Goal: Information Seeking & Learning: Check status

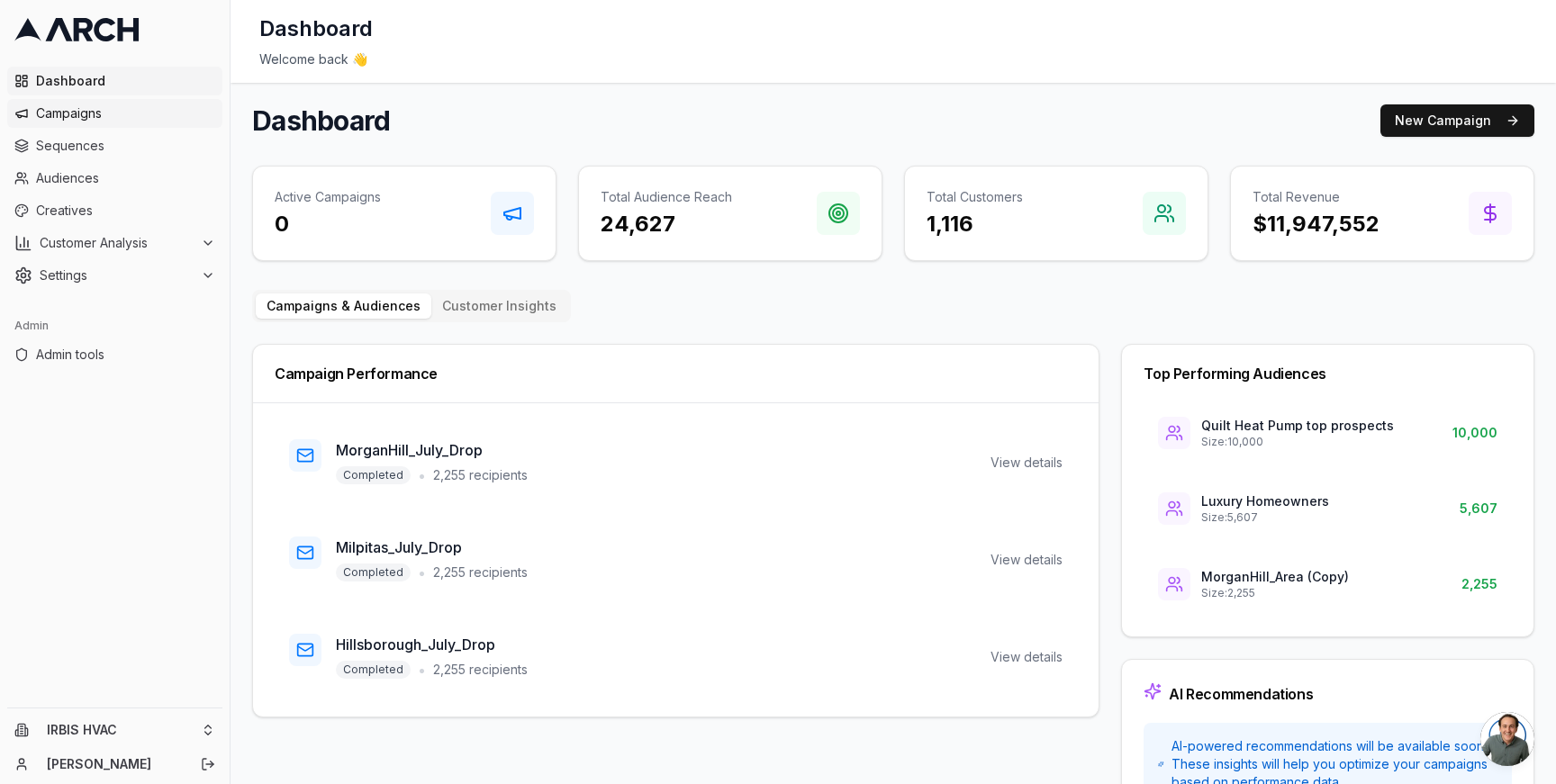
click at [117, 103] on link "Campaigns" at bounding box center [115, 113] width 215 height 28
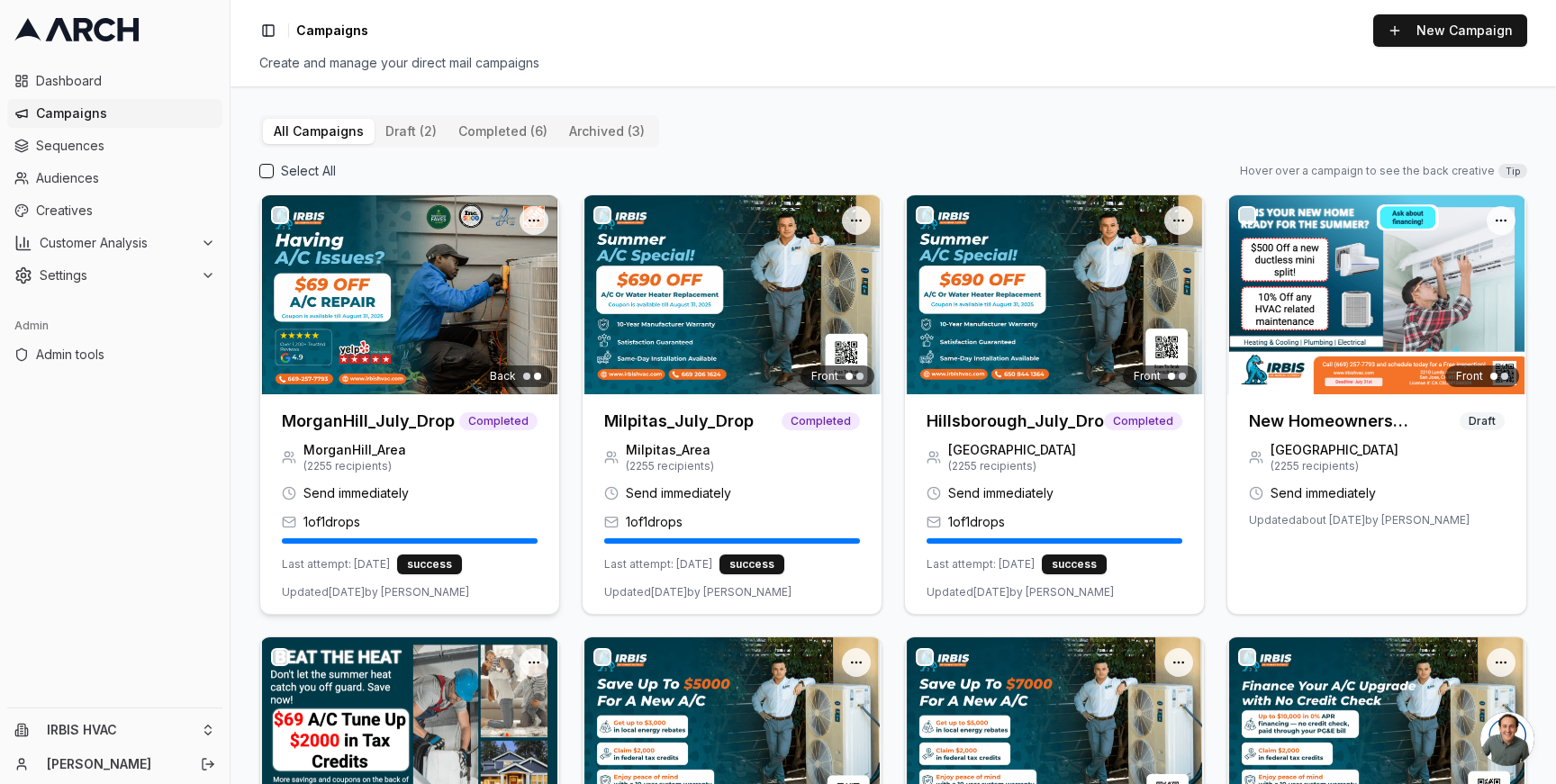
click at [447, 334] on img at bounding box center [409, 295] width 299 height 199
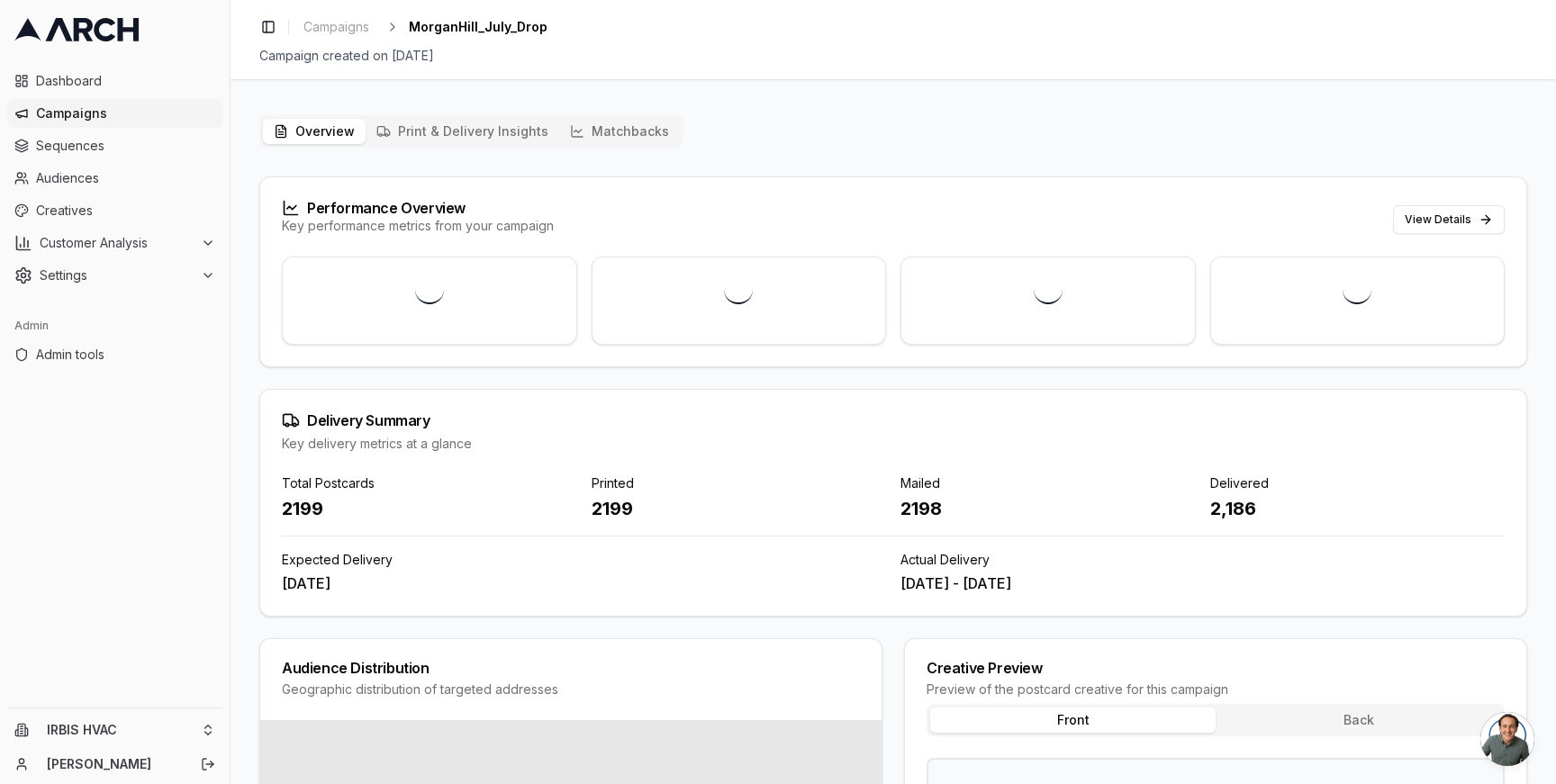
click at [606, 134] on button "Matchbacks" at bounding box center [620, 131] width 121 height 26
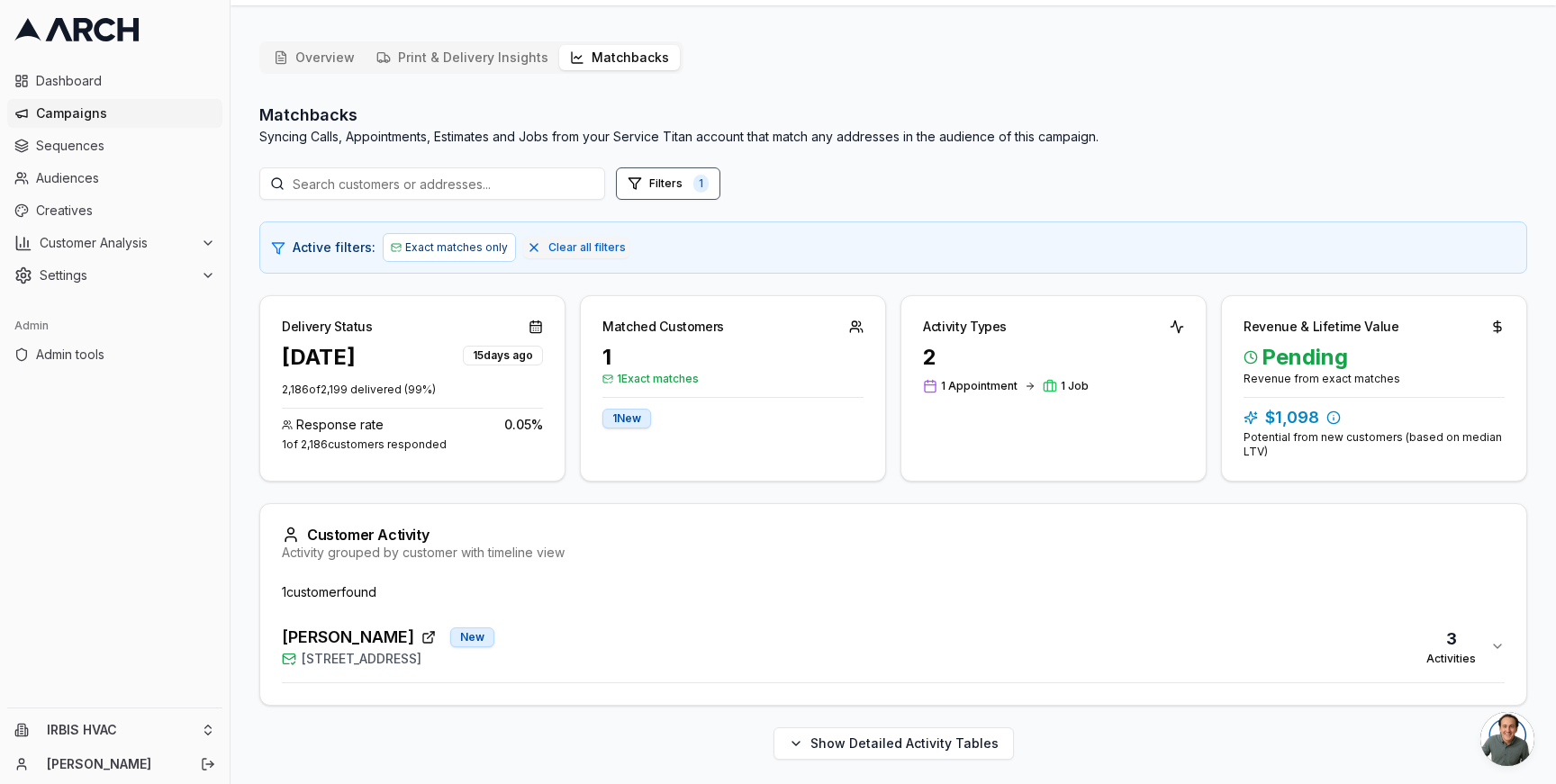
scroll to position [78, 0]
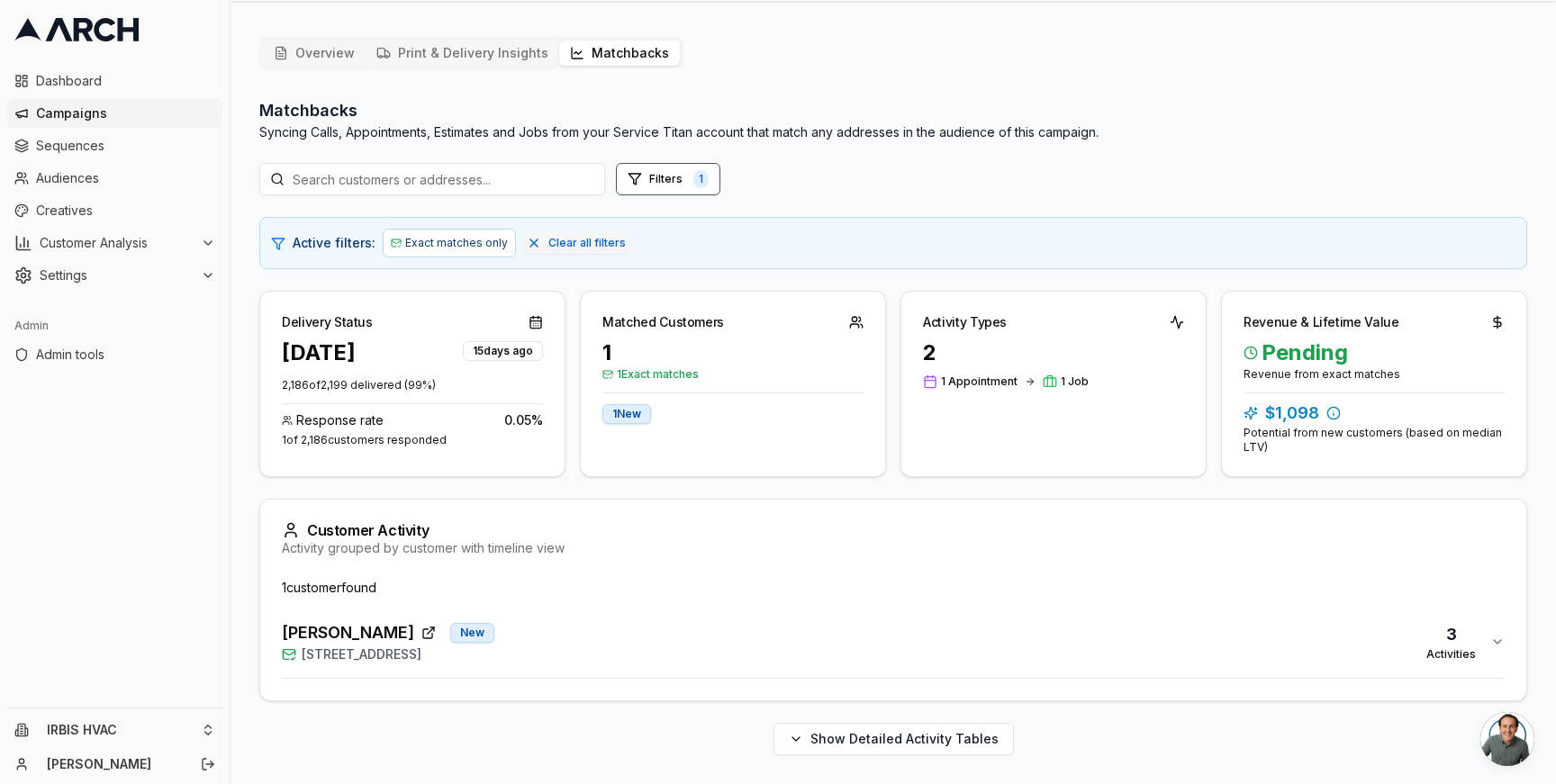
click at [646, 635] on div "[PERSON_NAME] New [STREET_ADDRESS] 3 Activities" at bounding box center [885, 642] width 1208 height 43
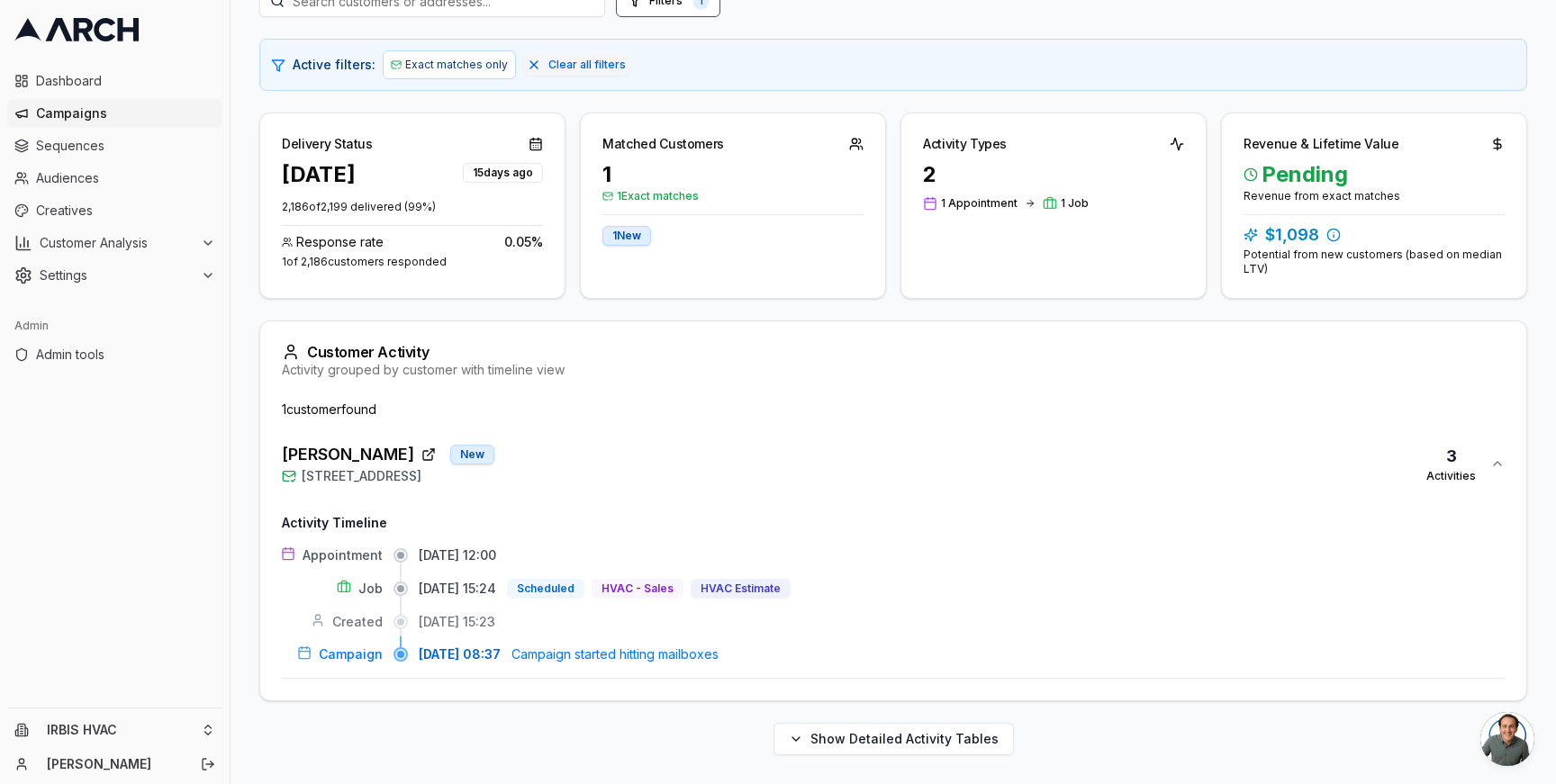
scroll to position [148, 0]
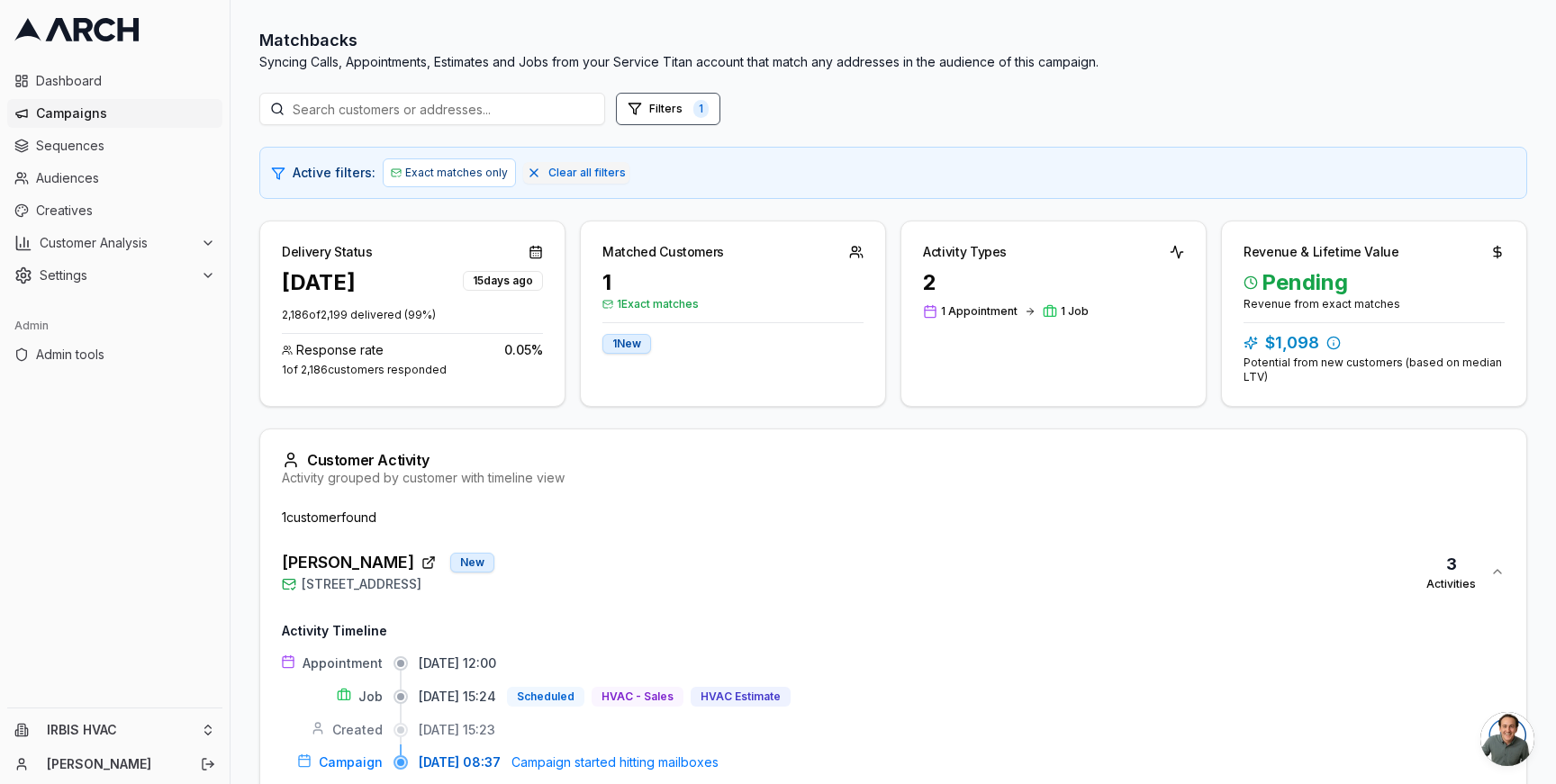
click at [632, 578] on div "[PERSON_NAME] New [STREET_ADDRESS] 3 Activities" at bounding box center [885, 571] width 1208 height 43
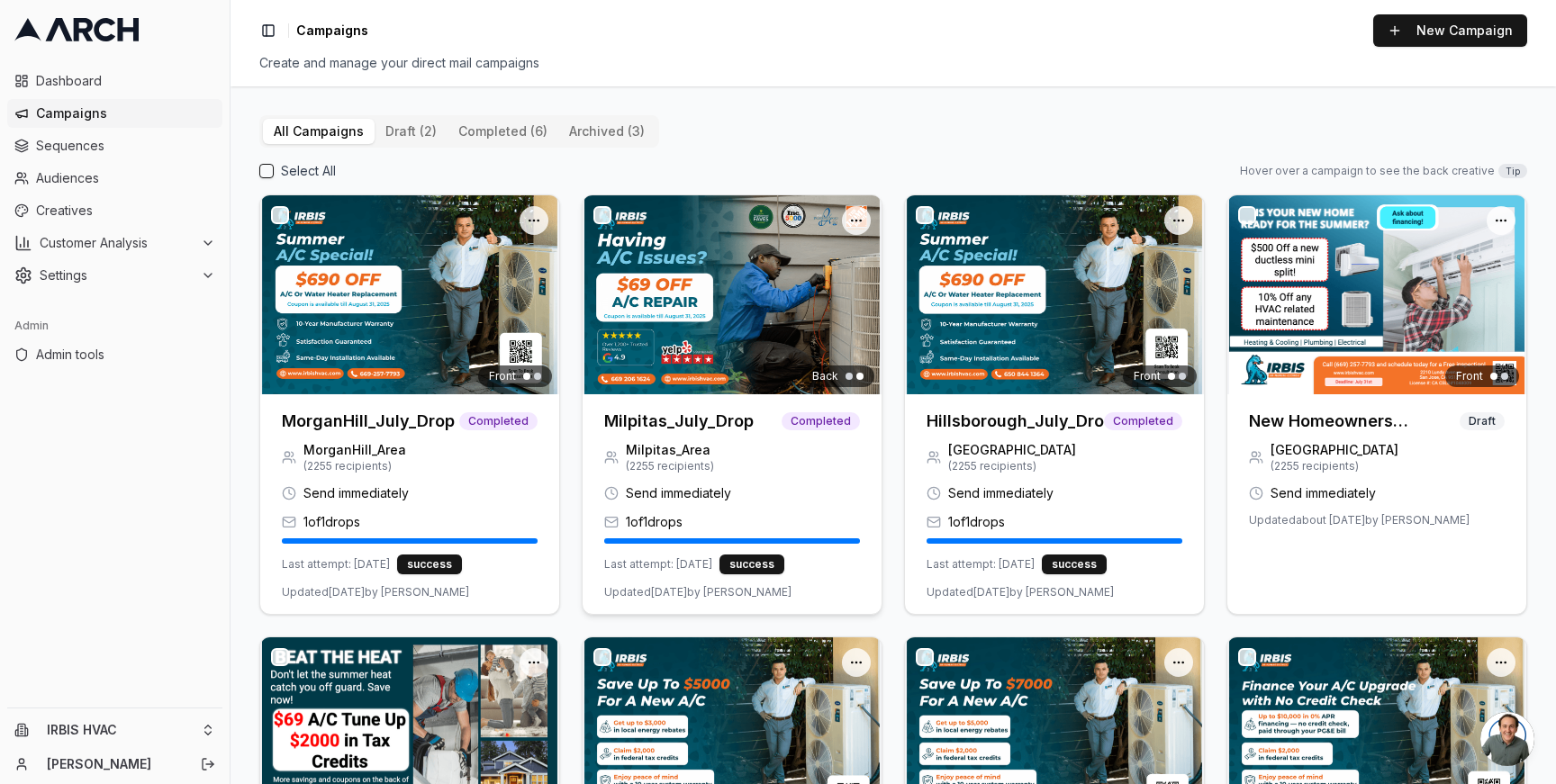
click at [663, 334] on div at bounding box center [732, 295] width 299 height 199
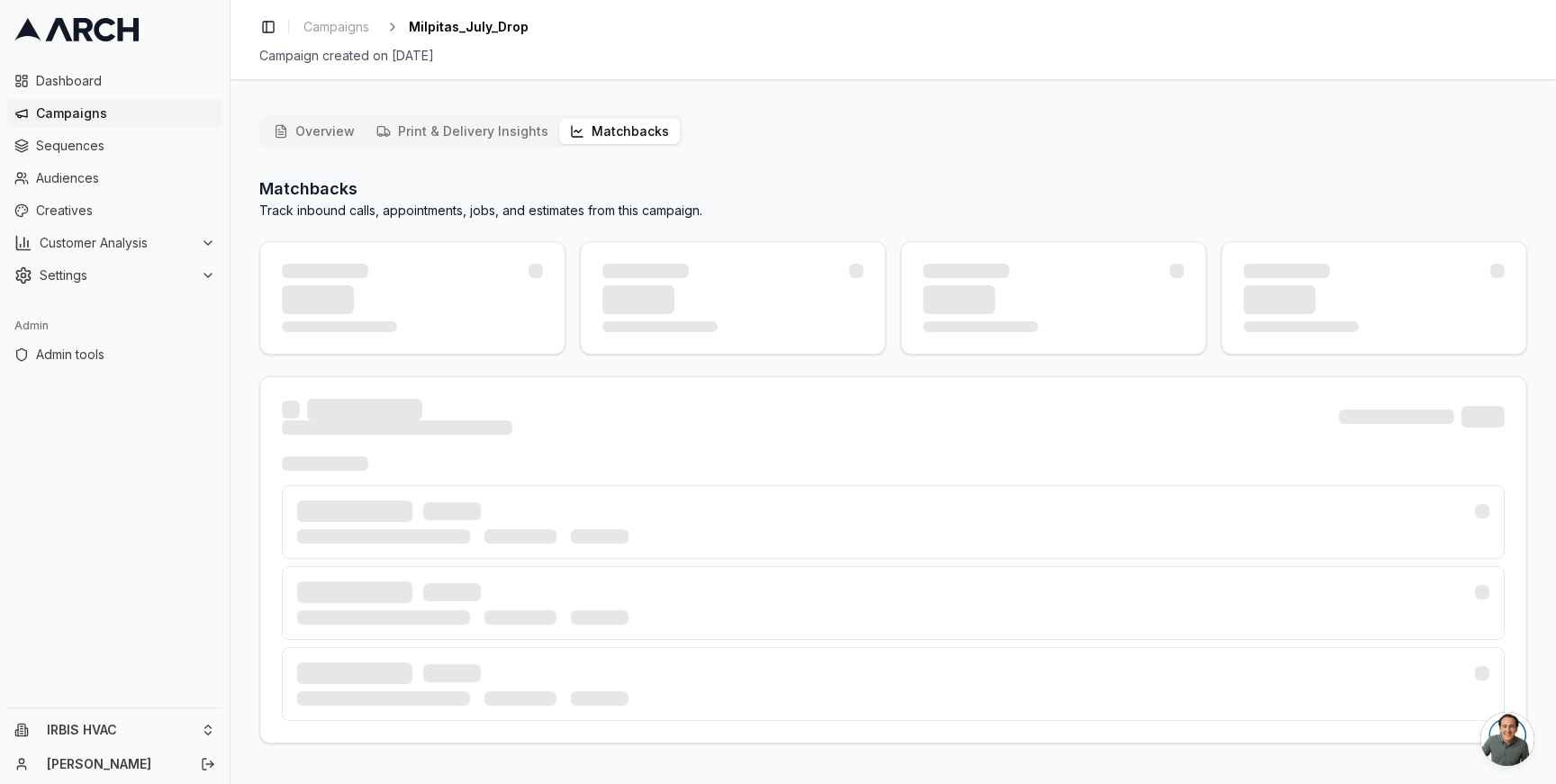
click at [576, 140] on button "Matchbacks" at bounding box center [620, 131] width 121 height 26
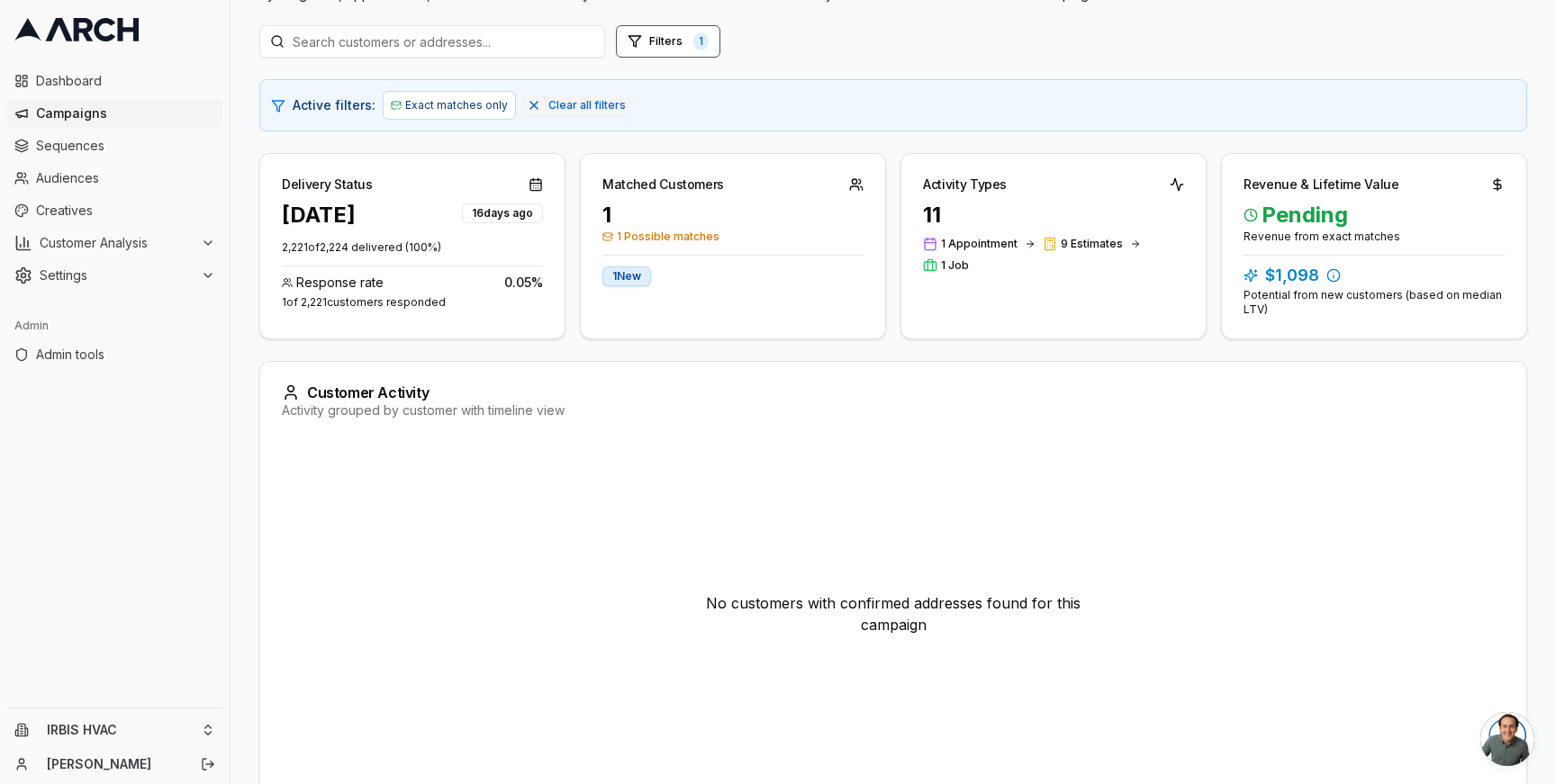
scroll to position [108, 0]
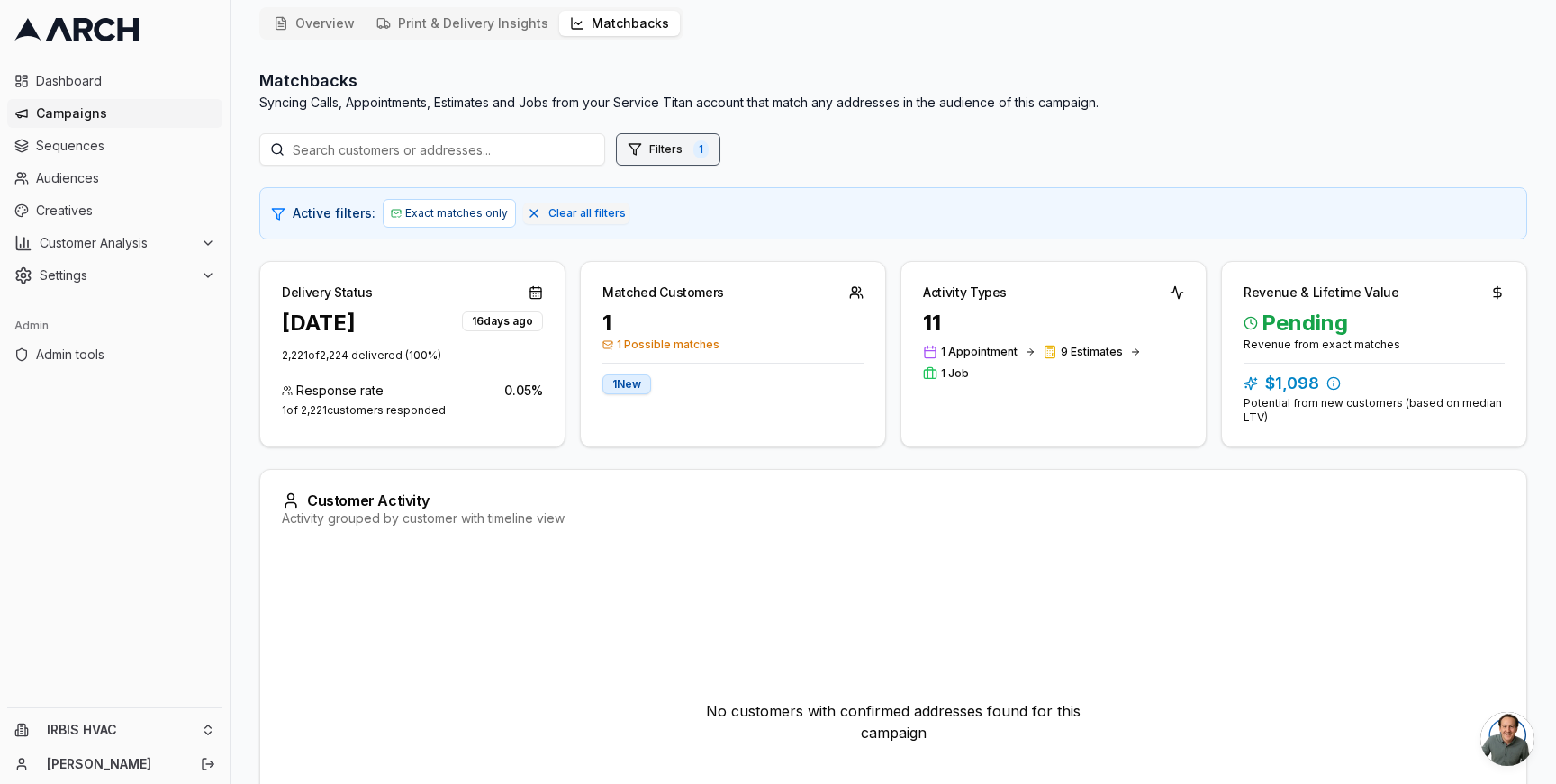
click at [652, 149] on button "Filters 1" at bounding box center [668, 149] width 105 height 32
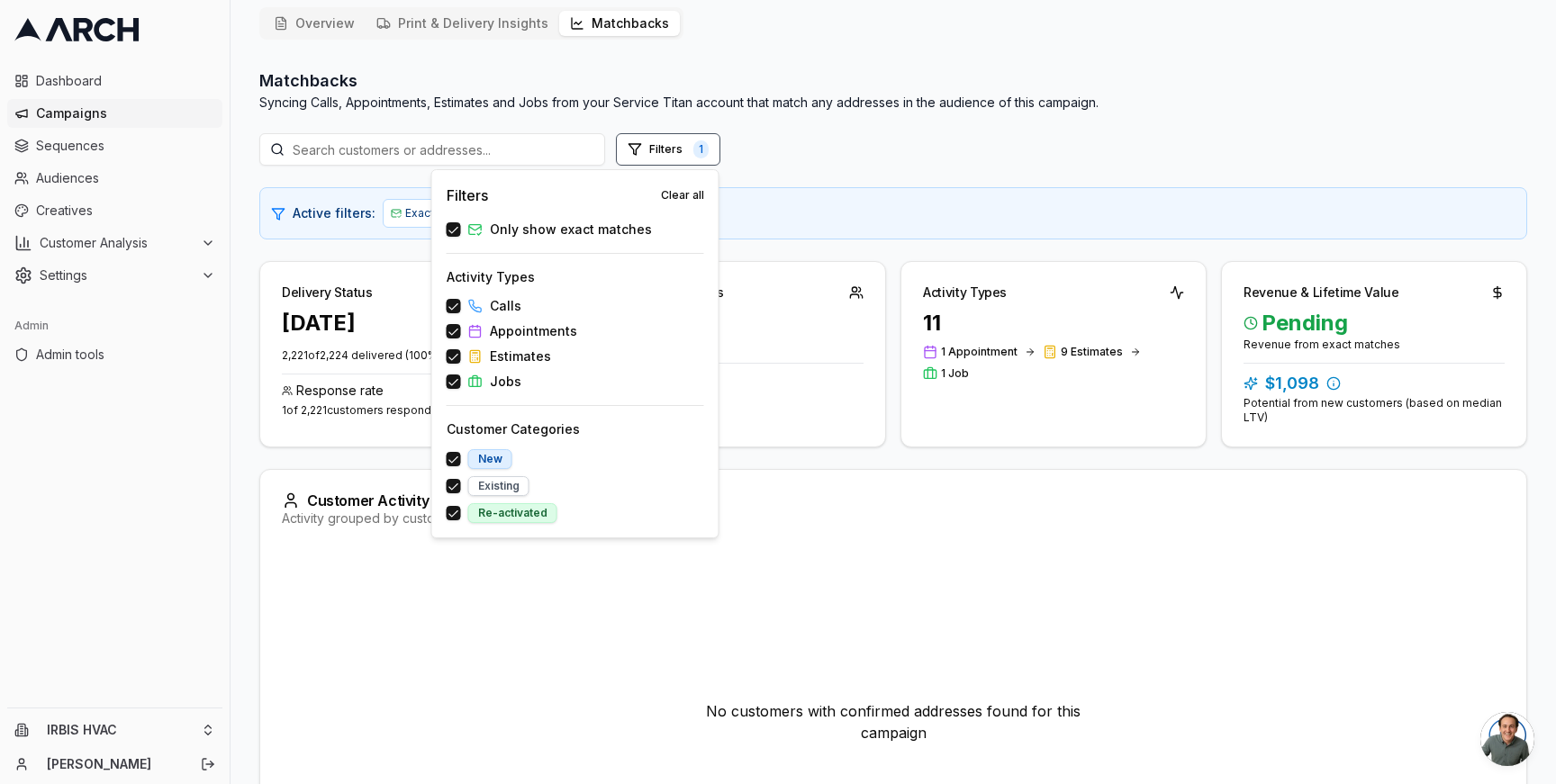
click at [551, 232] on span "Only show exact matches" at bounding box center [571, 229] width 162 height 18
click at [461, 232] on button "Only show exact matches" at bounding box center [453, 229] width 14 height 14
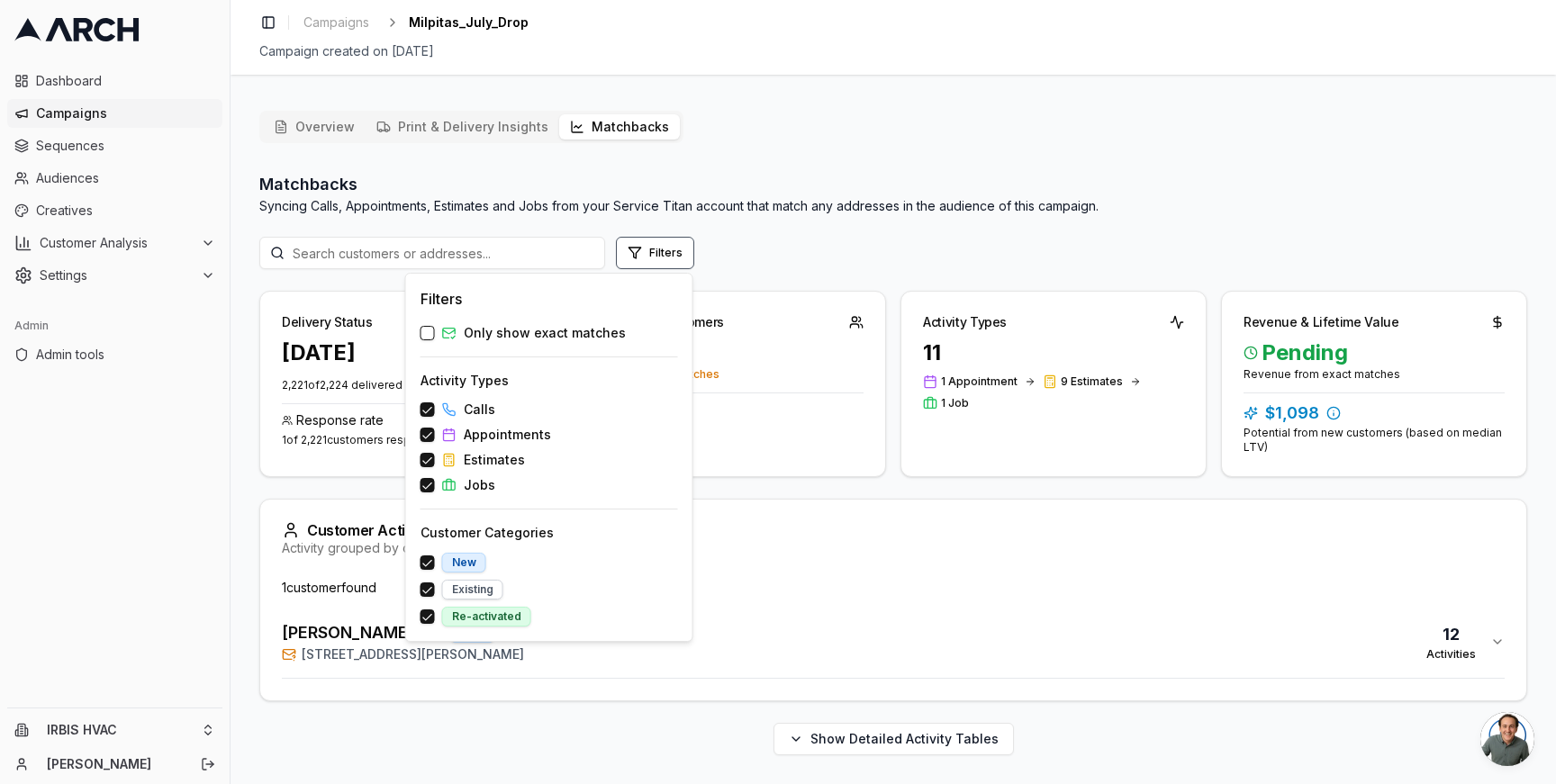
click at [794, 197] on p "Syncing Calls, Appointments, Estimates and Jobs from your Service Titan account…" at bounding box center [678, 206] width 839 height 18
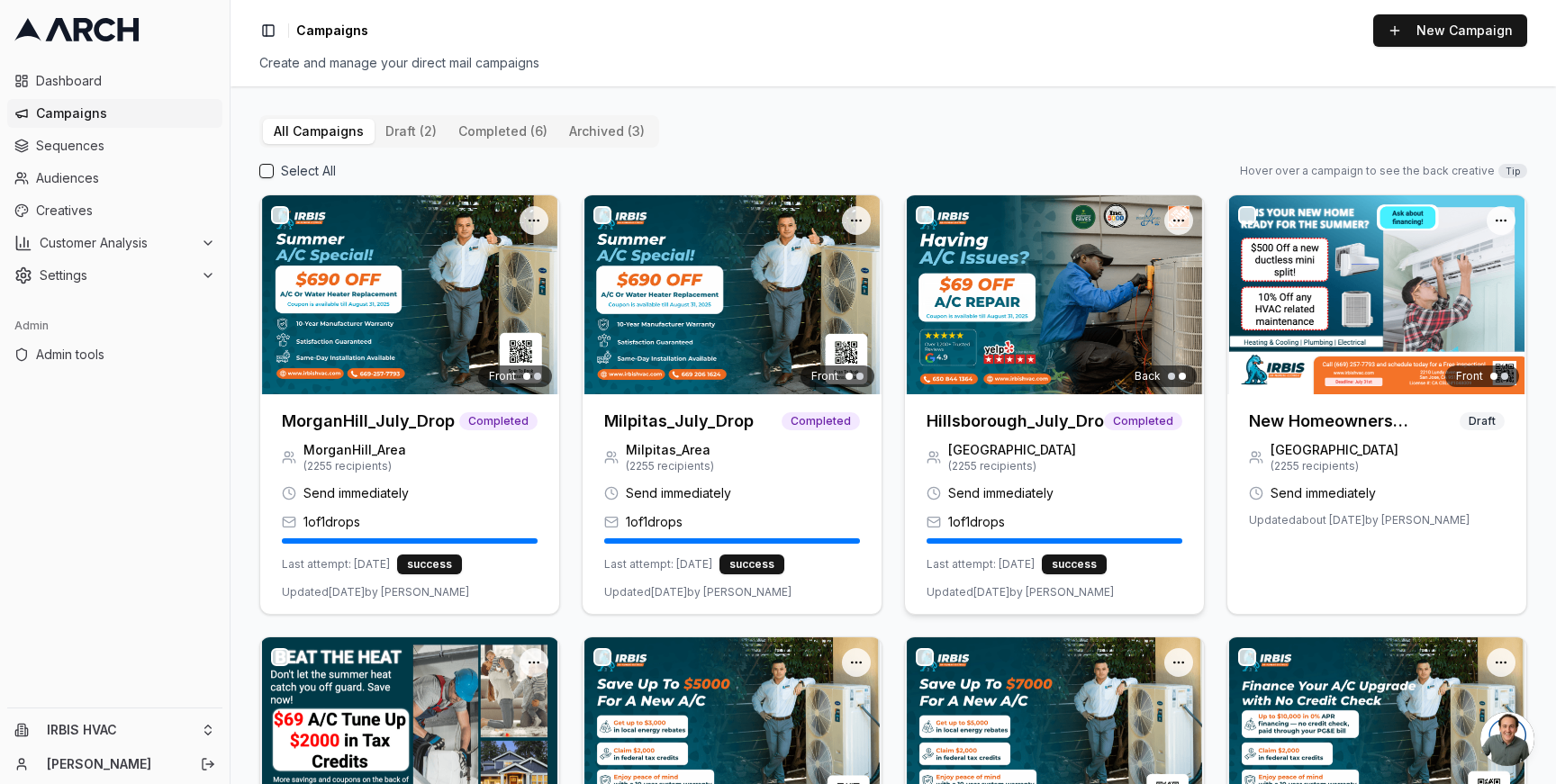
click at [1017, 302] on img at bounding box center [1054, 295] width 299 height 199
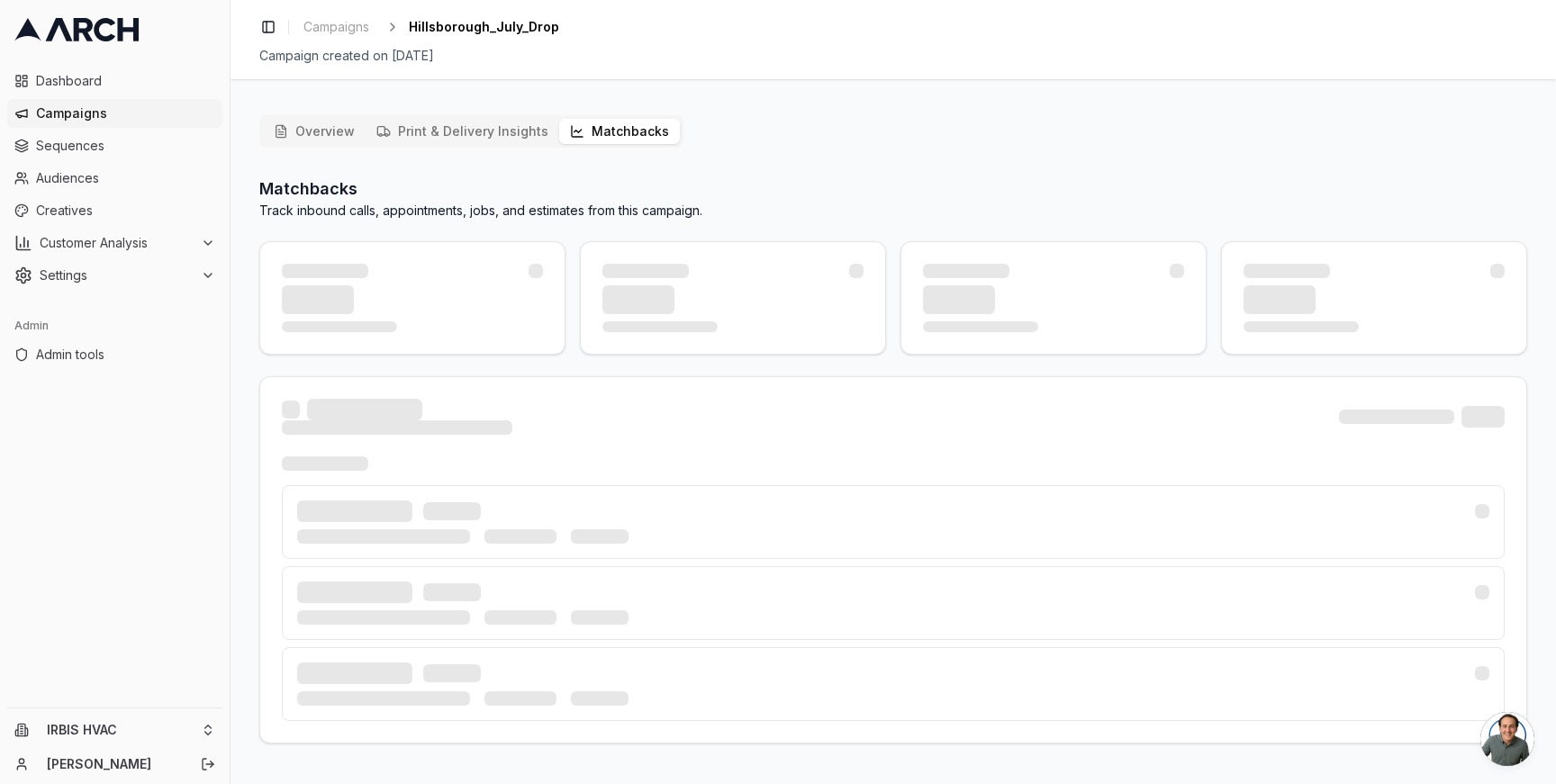
click at [592, 125] on button "Matchbacks" at bounding box center [620, 131] width 121 height 26
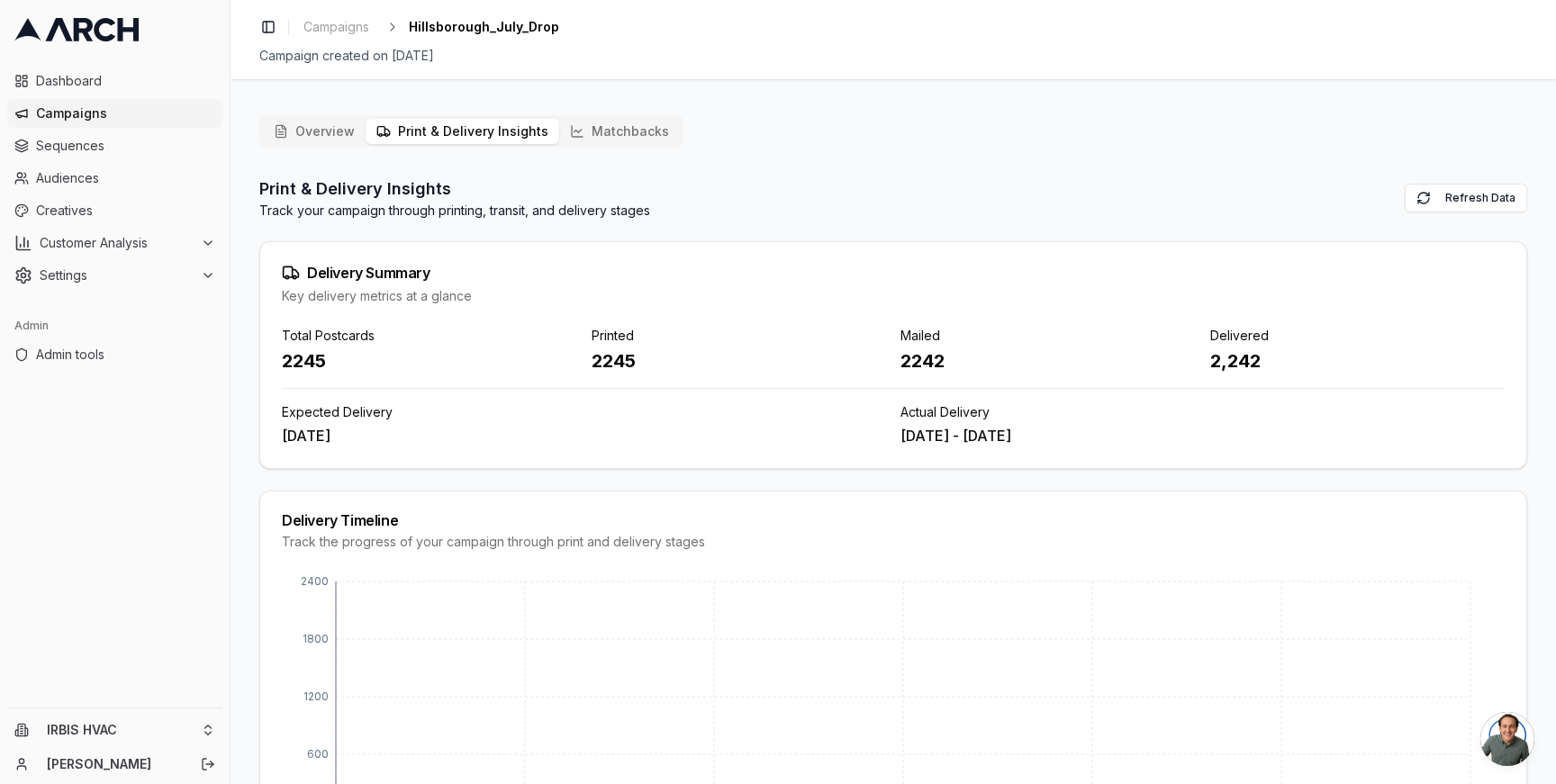
click at [405, 133] on button "Print & Delivery Insights" at bounding box center [462, 131] width 194 height 26
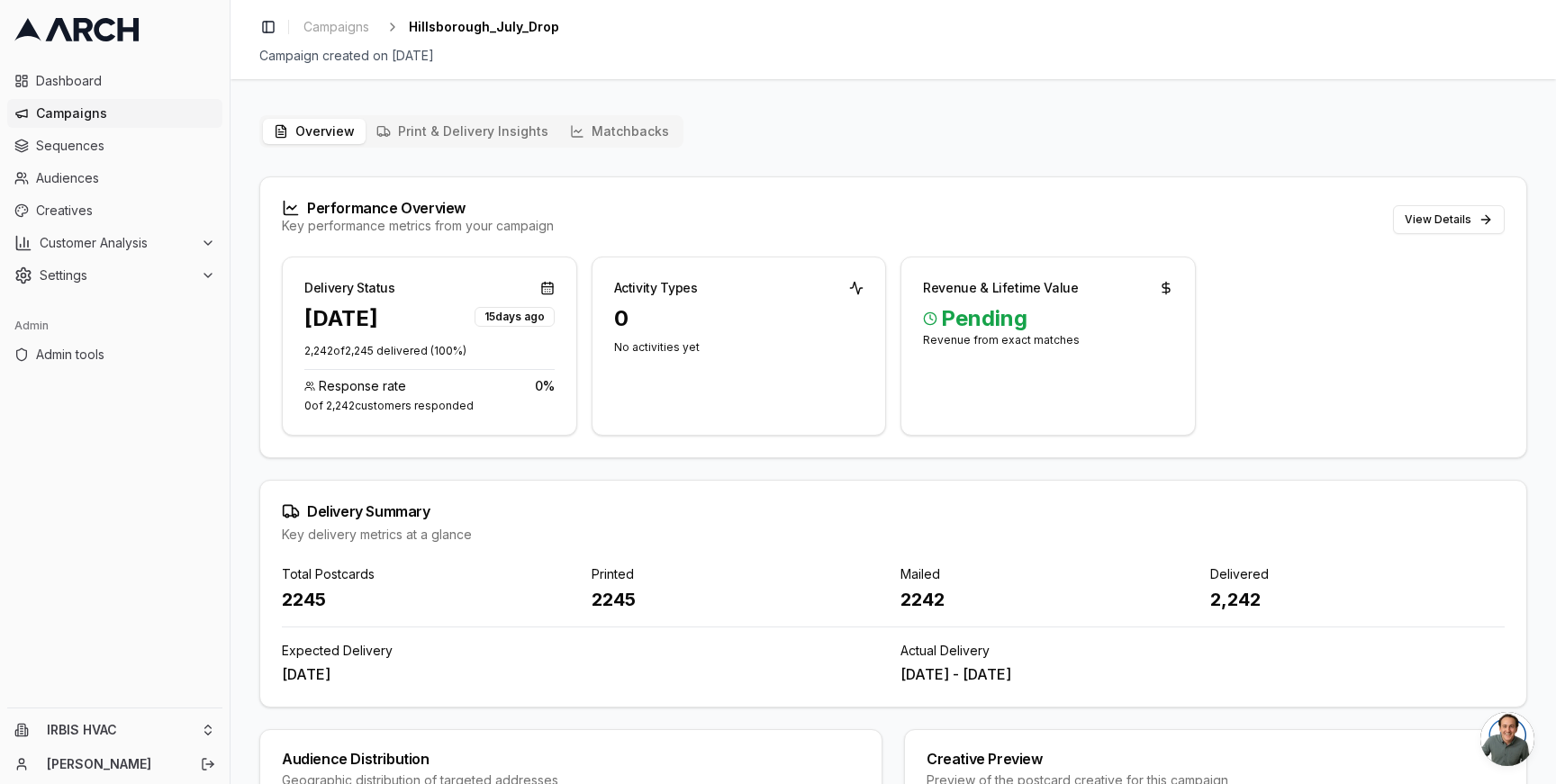
click at [302, 129] on button "Overview" at bounding box center [314, 131] width 103 height 26
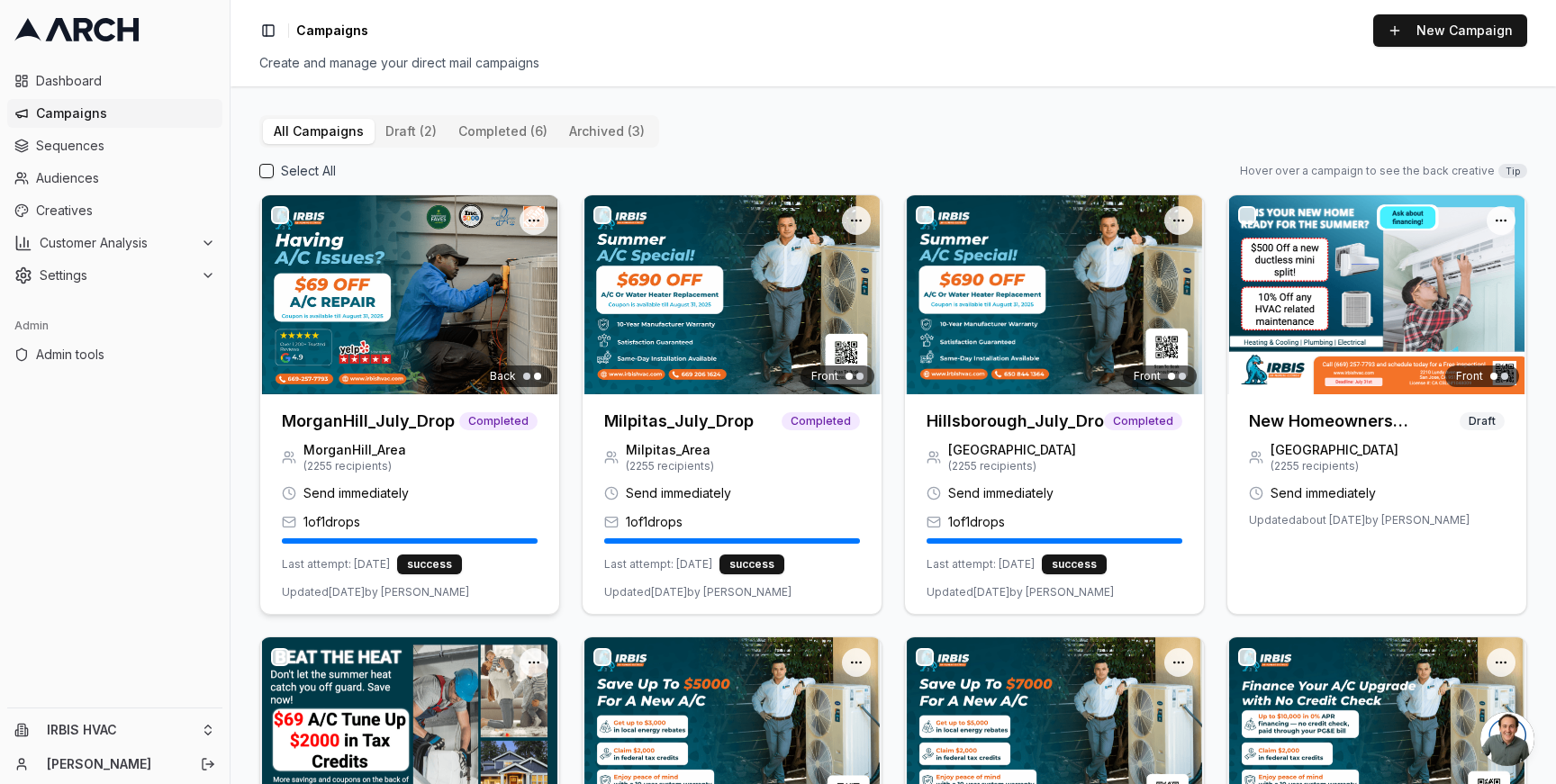
click at [380, 367] on img at bounding box center [409, 295] width 299 height 199
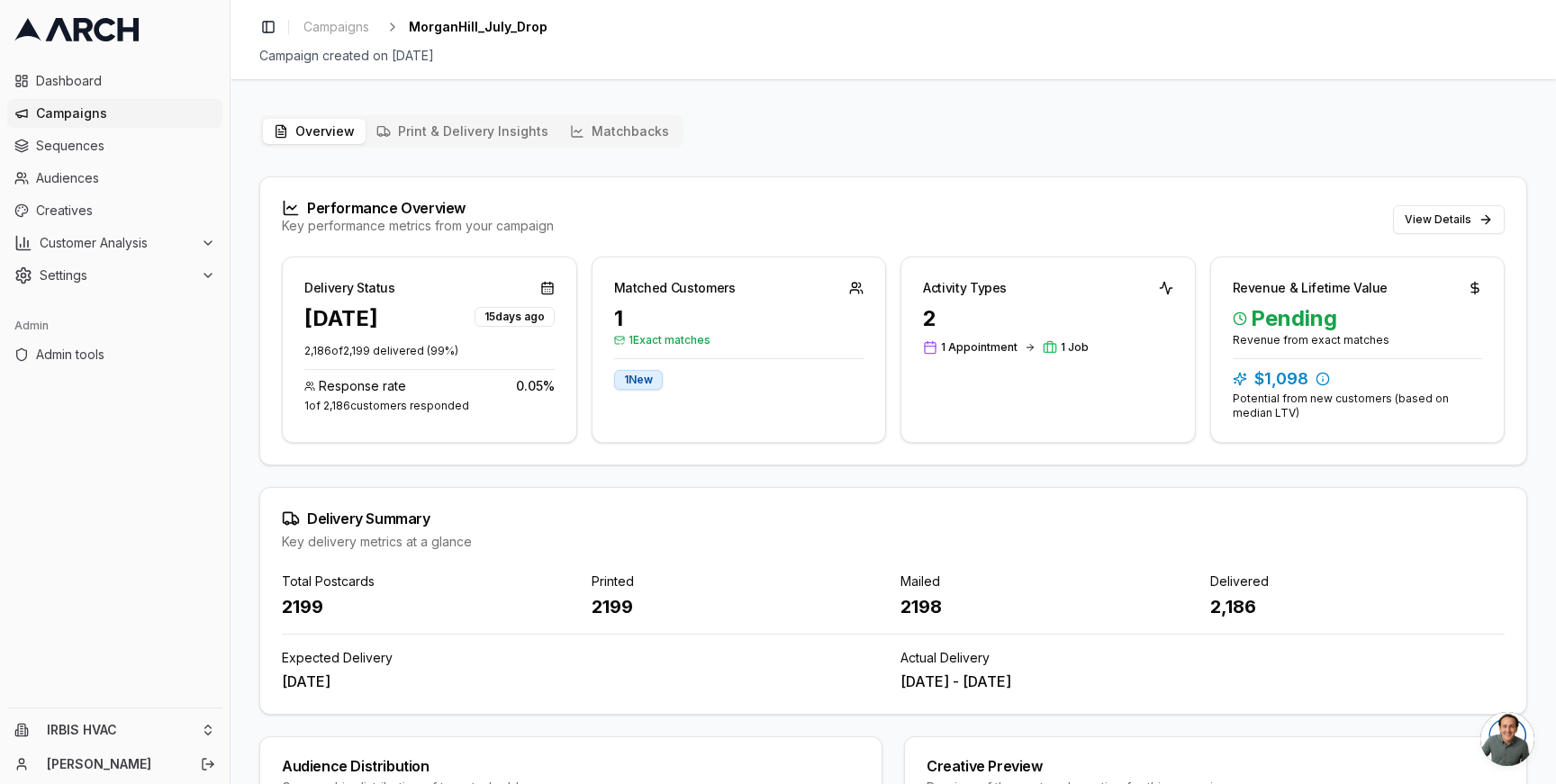
click at [589, 125] on button "Matchbacks" at bounding box center [620, 131] width 121 height 26
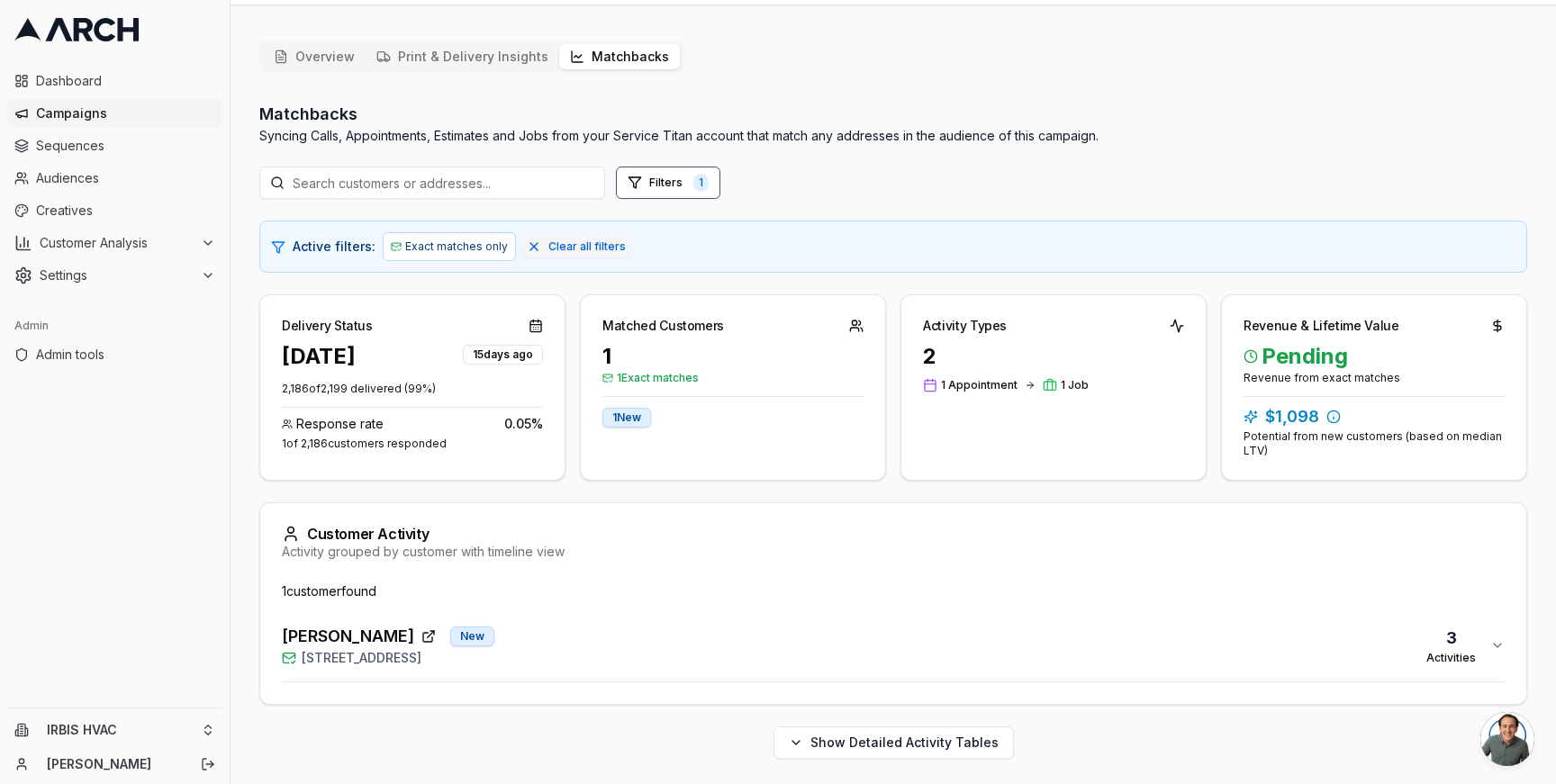
scroll to position [78, 0]
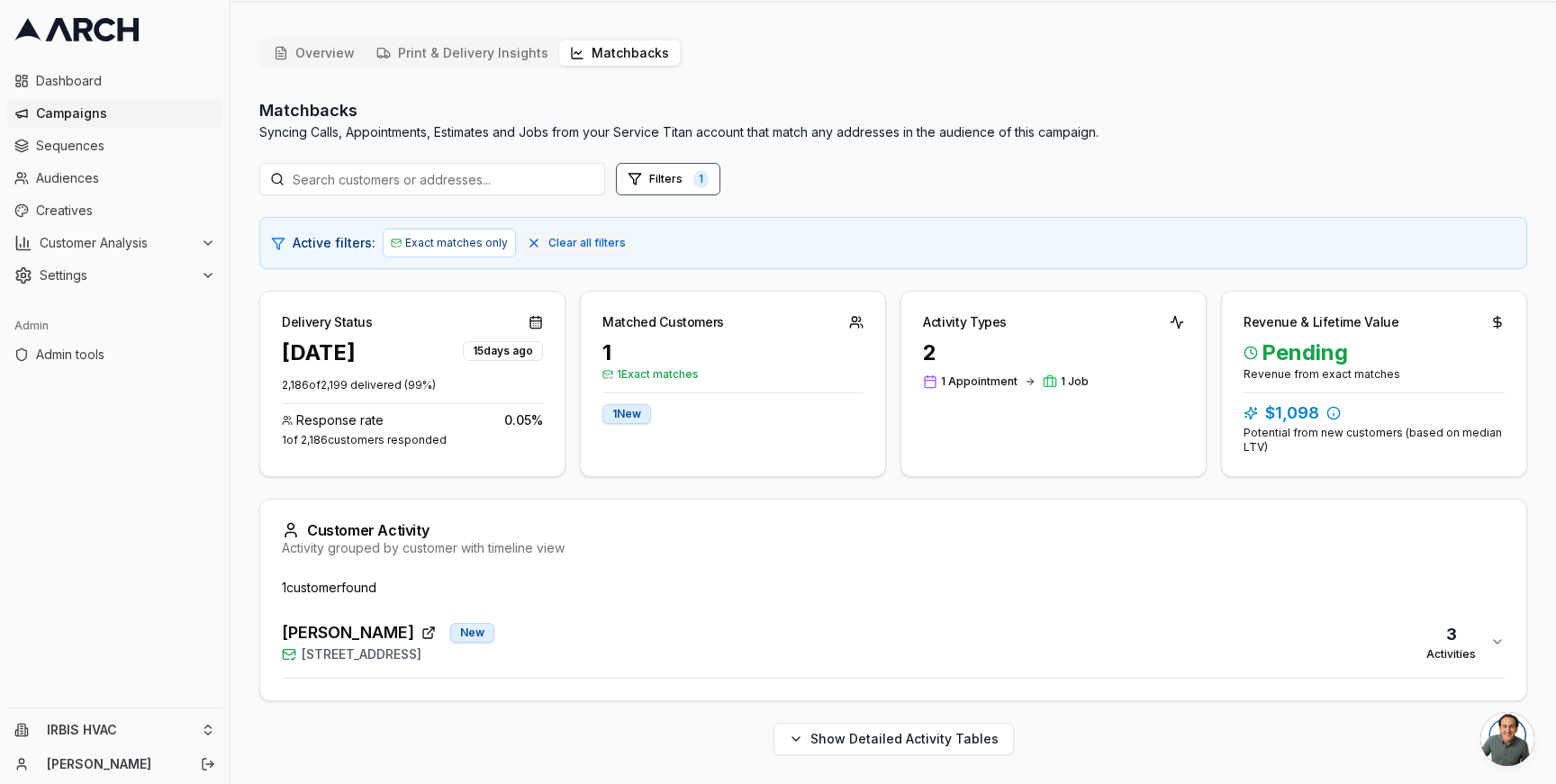
click at [607, 656] on div "[PERSON_NAME] New [STREET_ADDRESS] 3 Activities" at bounding box center [885, 642] width 1208 height 43
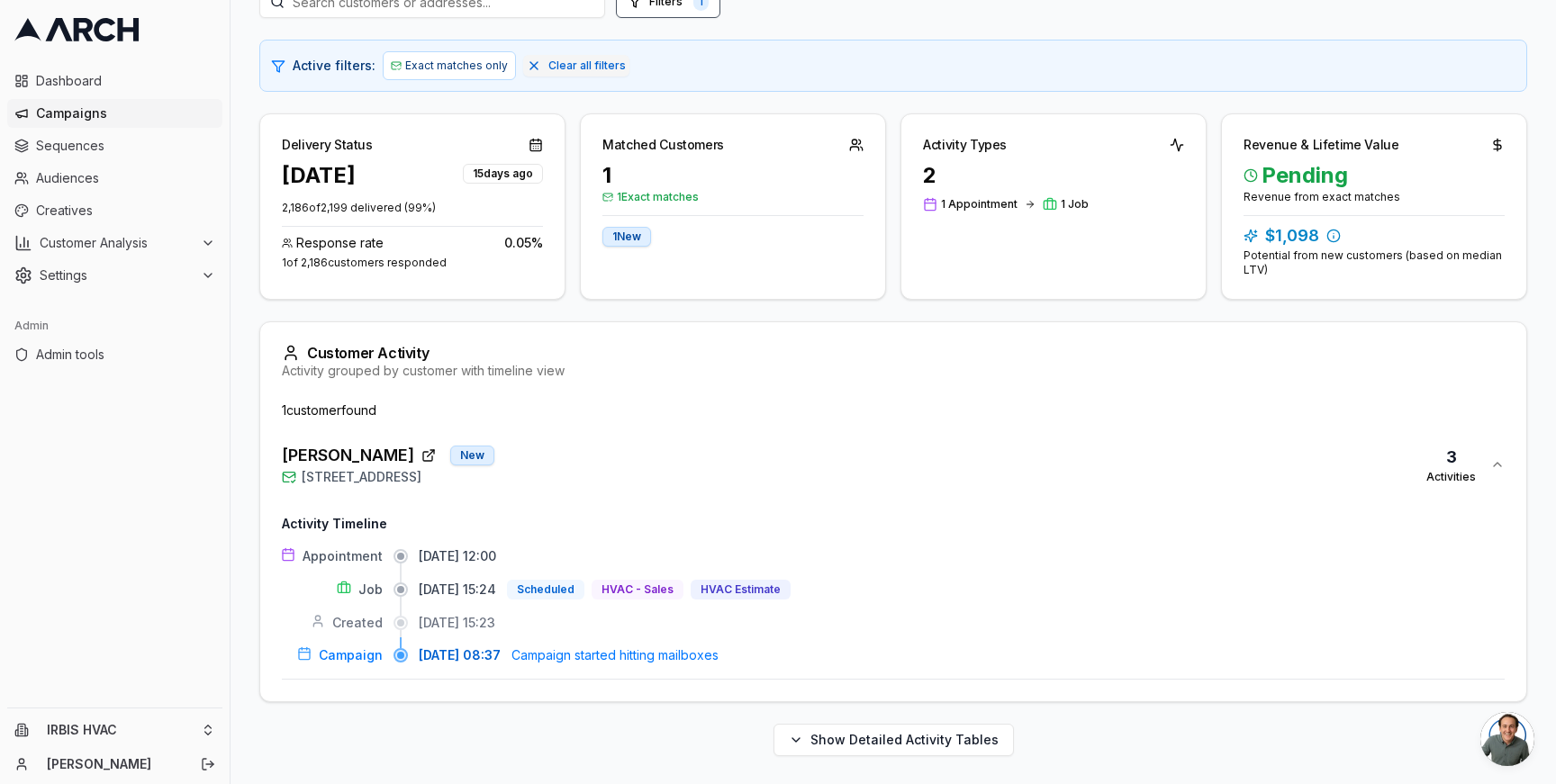
scroll to position [257, 0]
drag, startPoint x: 530, startPoint y: 592, endPoint x: 385, endPoint y: 589, distance: 145.0
click at [385, 589] on div "Job [DATE] 15:24 Scheduled HVAC - Sales HVAC Estimate" at bounding box center [893, 588] width 1223 height 20
click at [240, 589] on div "Overview Print & Delivery Insights Matchbacks Matchbacks Syncing Calls, Appoint…" at bounding box center [893, 314] width 1325 height 940
click at [713, 446] on div "[PERSON_NAME] New [STREET_ADDRESS] 3 Activities" at bounding box center [885, 464] width 1208 height 43
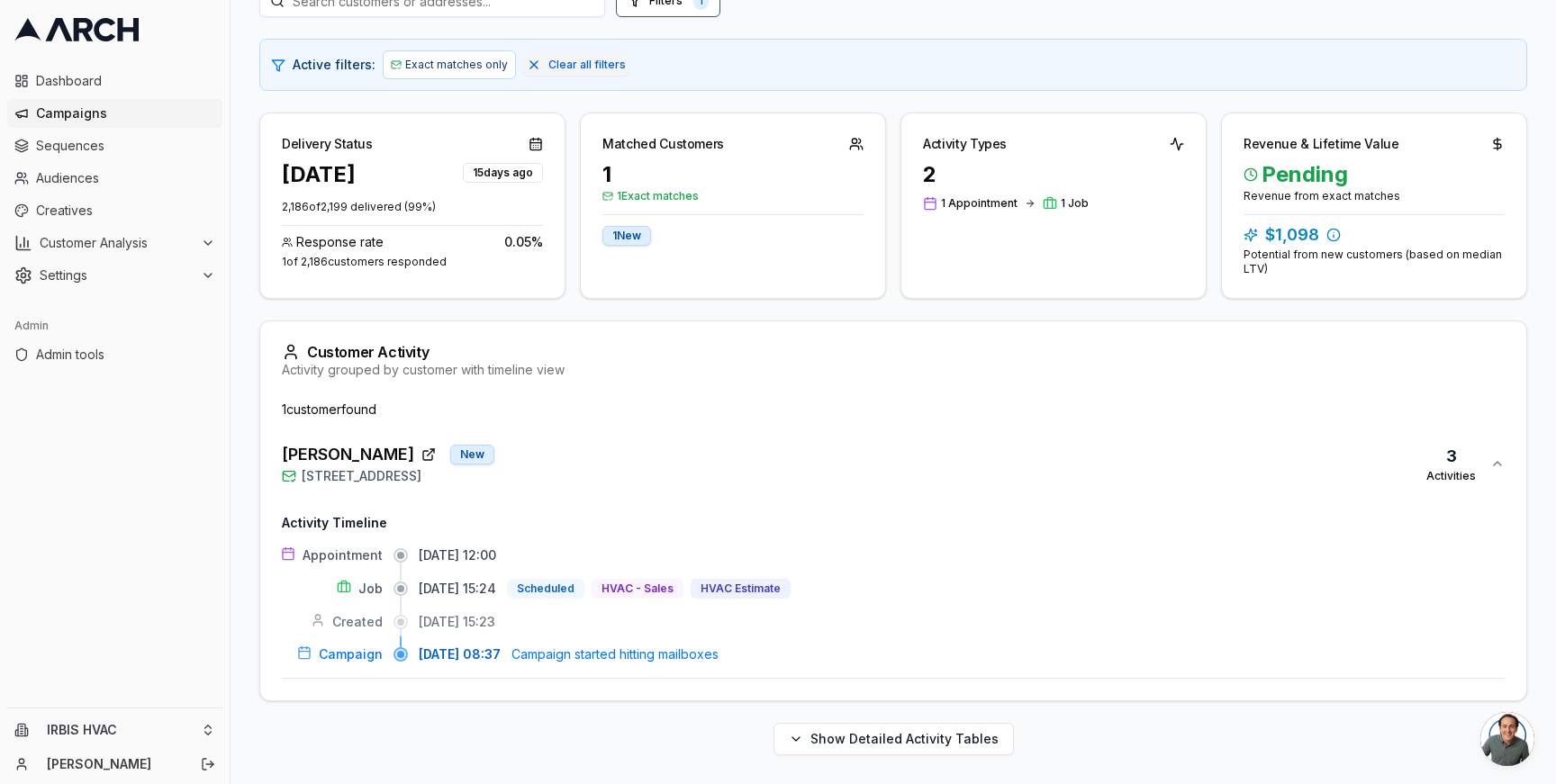
scroll to position [78, 0]
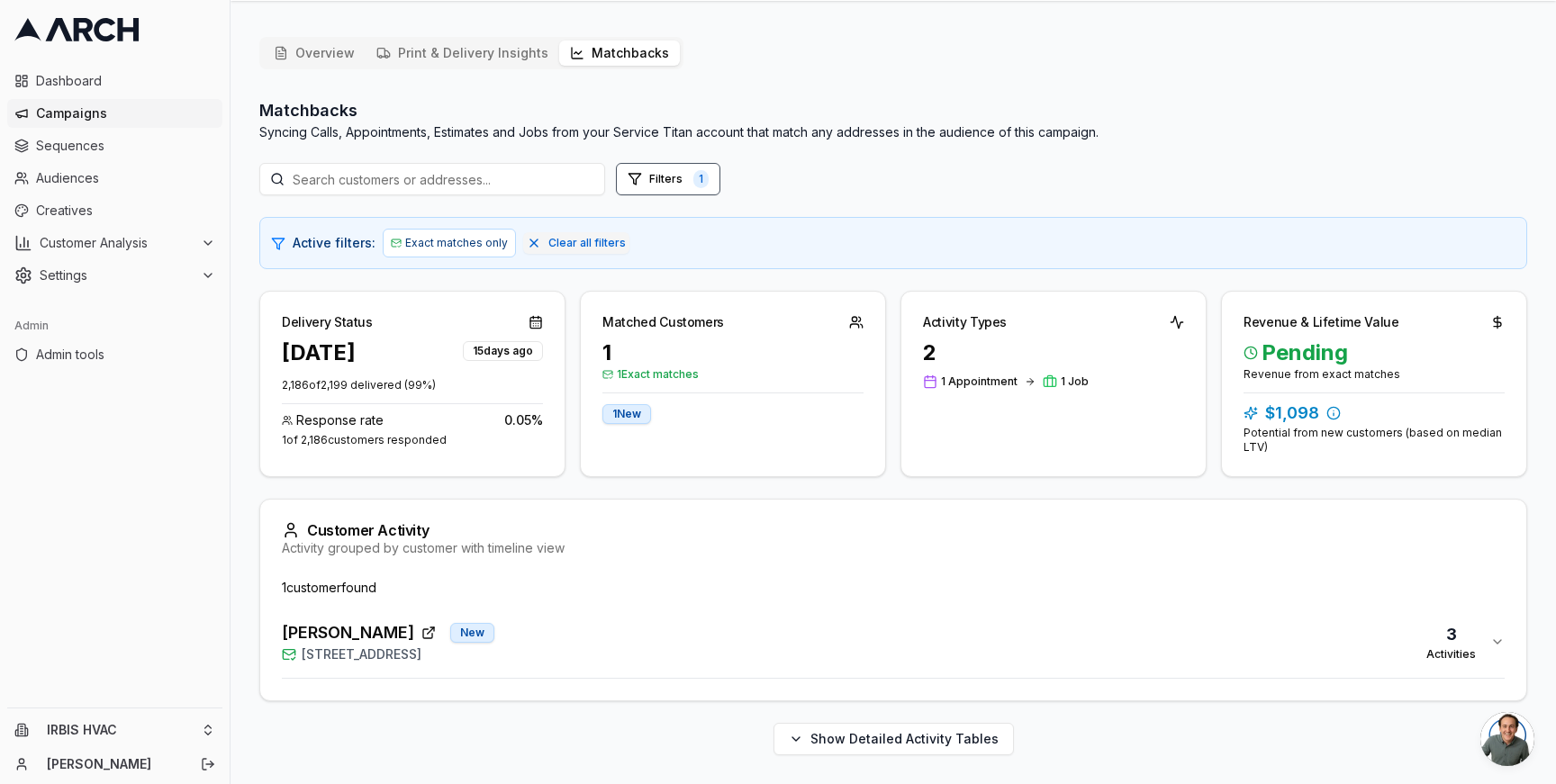
click at [399, 638] on span "[PERSON_NAME]" at bounding box center [348, 633] width 132 height 26
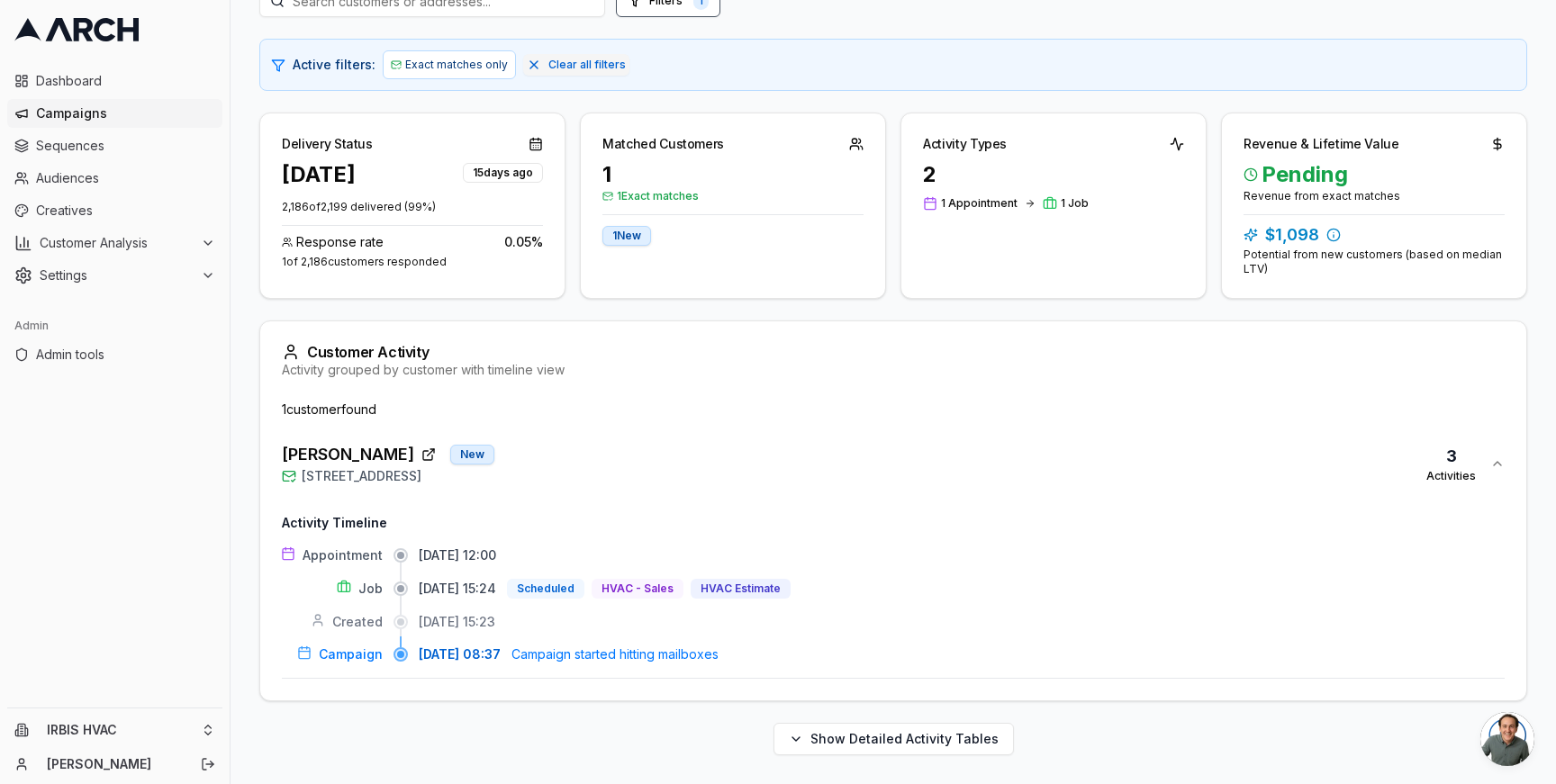
drag, startPoint x: 776, startPoint y: 657, endPoint x: 509, endPoint y: 672, distance: 267.4
click at [507, 672] on div "Activity Timeline Appointment [DATE] 12:00 Job [DATE] 15:24 Scheduled HVAC - Sa…" at bounding box center [893, 588] width 1223 height 179
click at [472, 662] on span "[DATE] 08:37" at bounding box center [459, 654] width 82 height 18
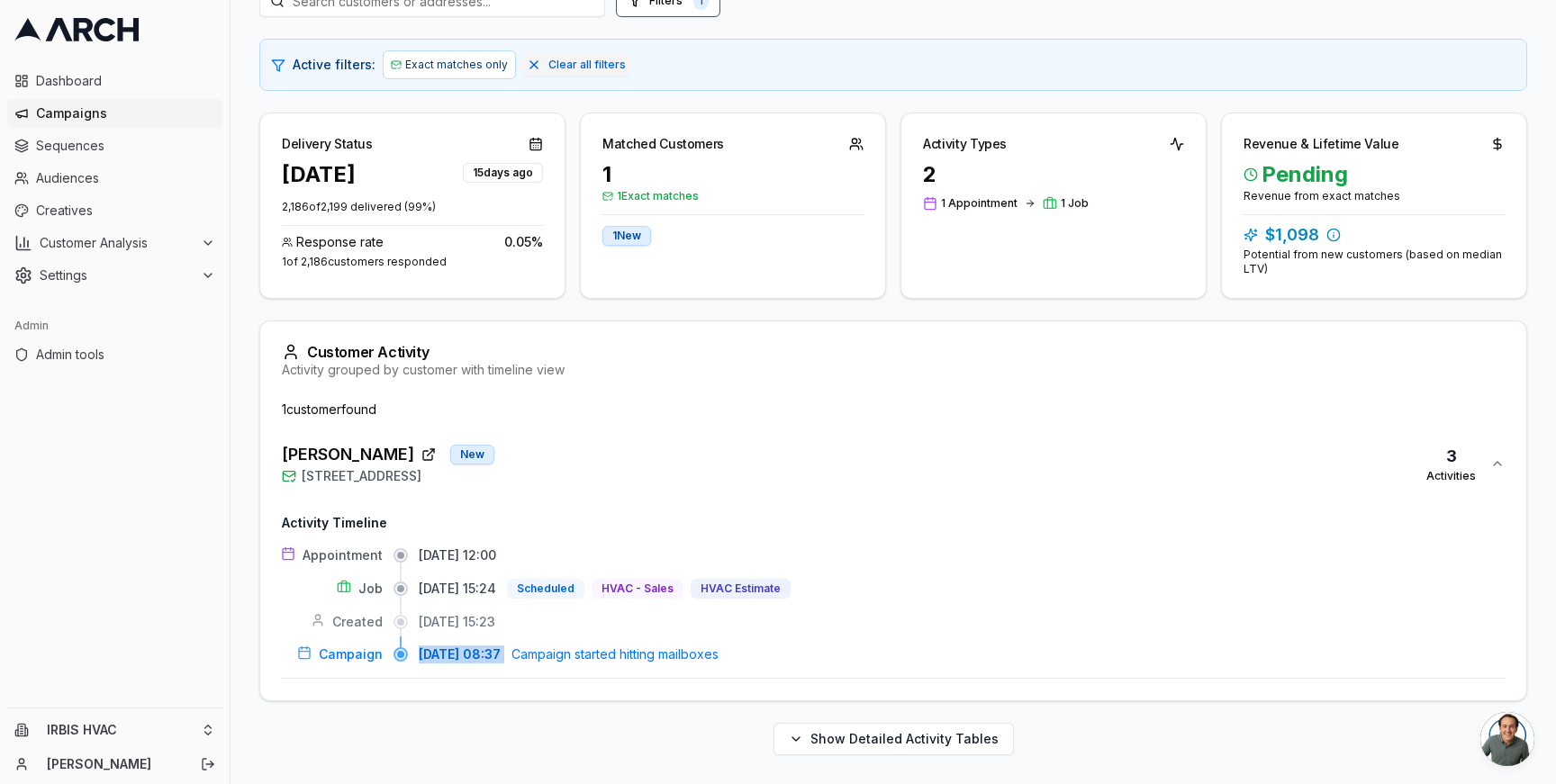
click at [470, 660] on span "[DATE] 08:37" at bounding box center [459, 654] width 82 height 18
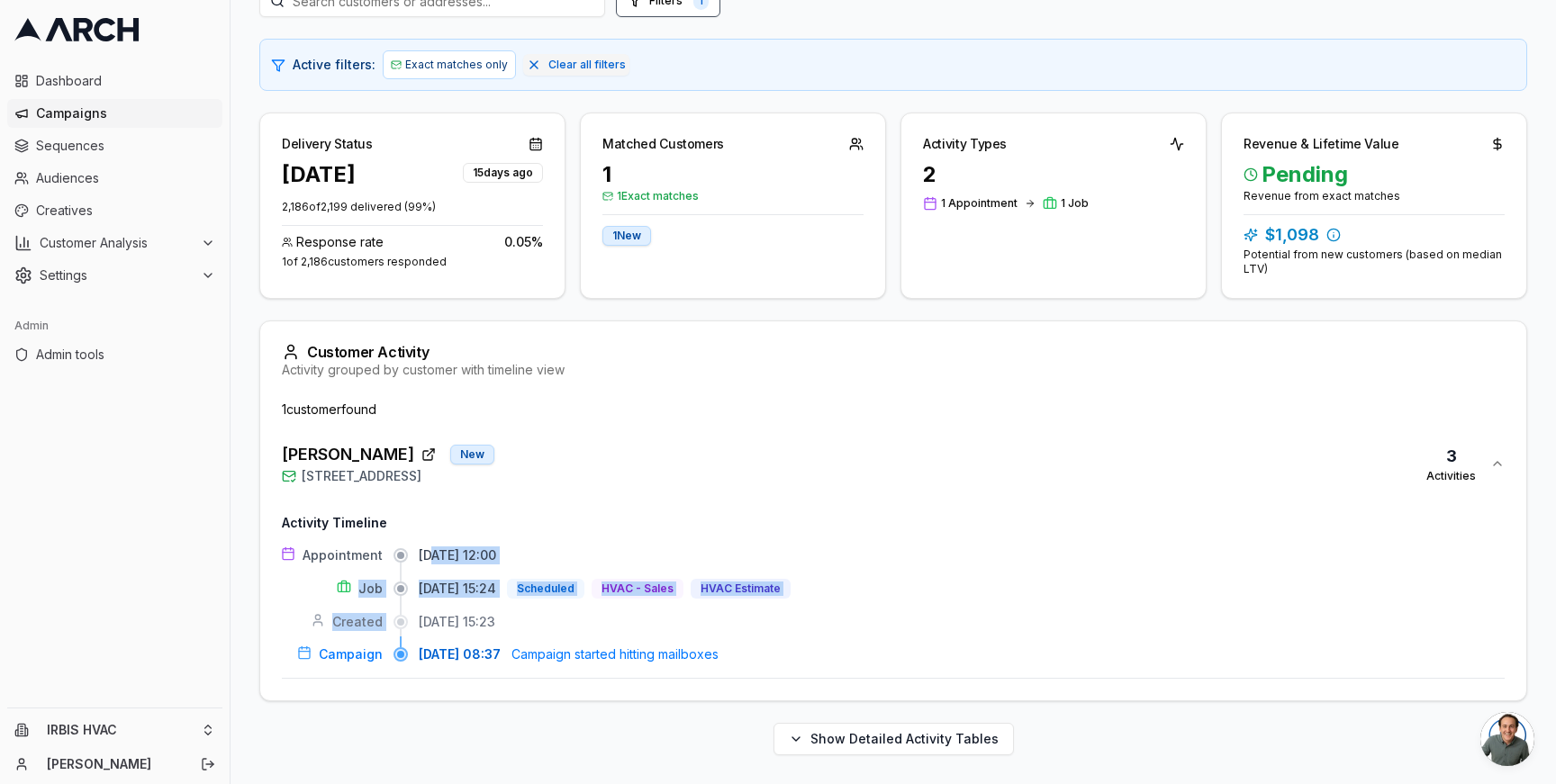
drag, startPoint x: 420, startPoint y: 622, endPoint x: 434, endPoint y: 549, distance: 74.3
click at [434, 549] on div "Appointment [DATE] 12:00 Job [DATE] 15:24 Scheduled HVAC - Sales HVAC Estimate …" at bounding box center [893, 605] width 1223 height 117
click at [244, 423] on div "Overview Print & Delivery Insights Matchbacks Matchbacks Syncing Calls, Appoint…" at bounding box center [893, 314] width 1325 height 940
click at [351, 469] on span "[STREET_ADDRESS]" at bounding box center [361, 476] width 120 height 18
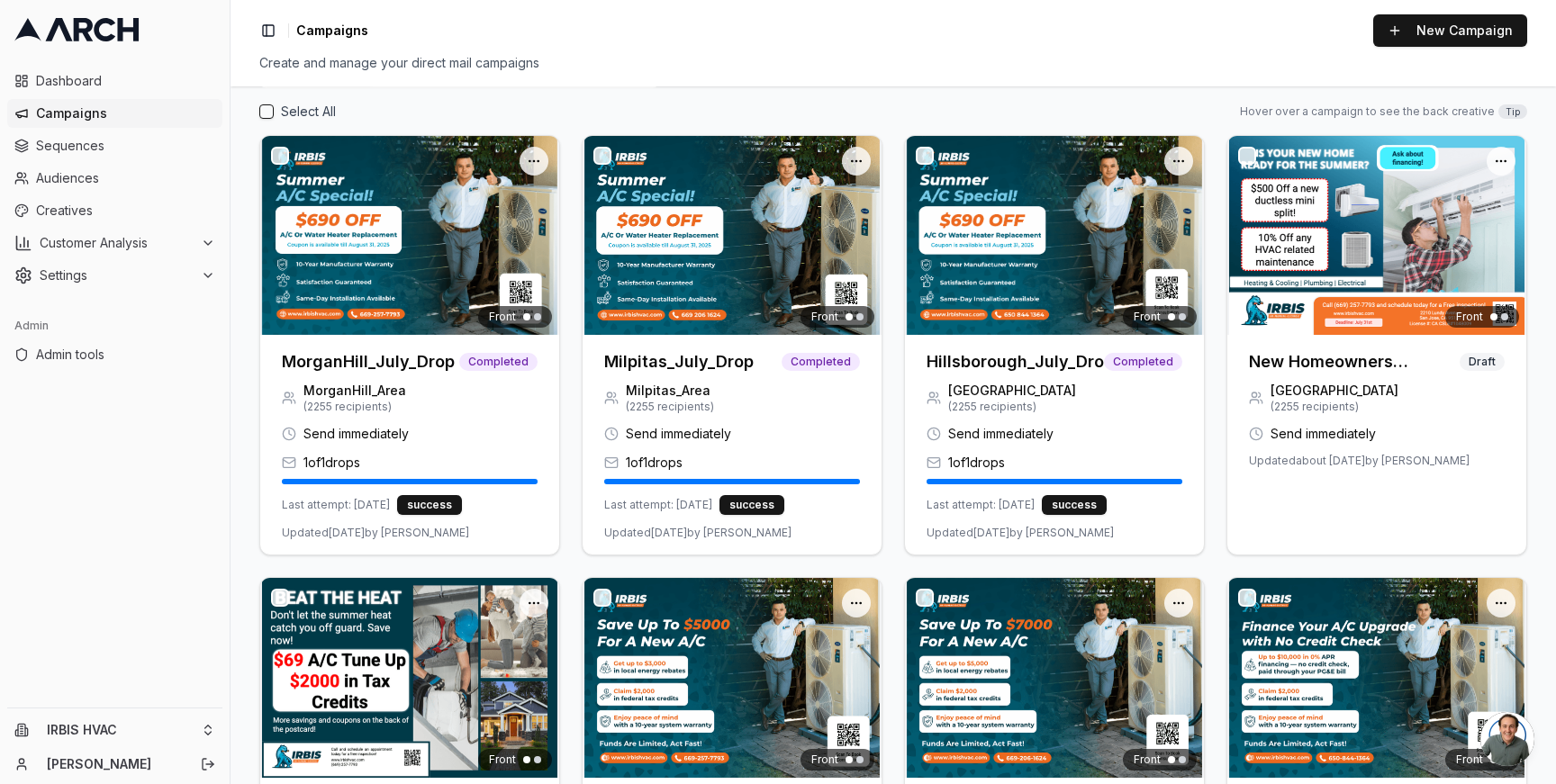
scroll to position [19, 0]
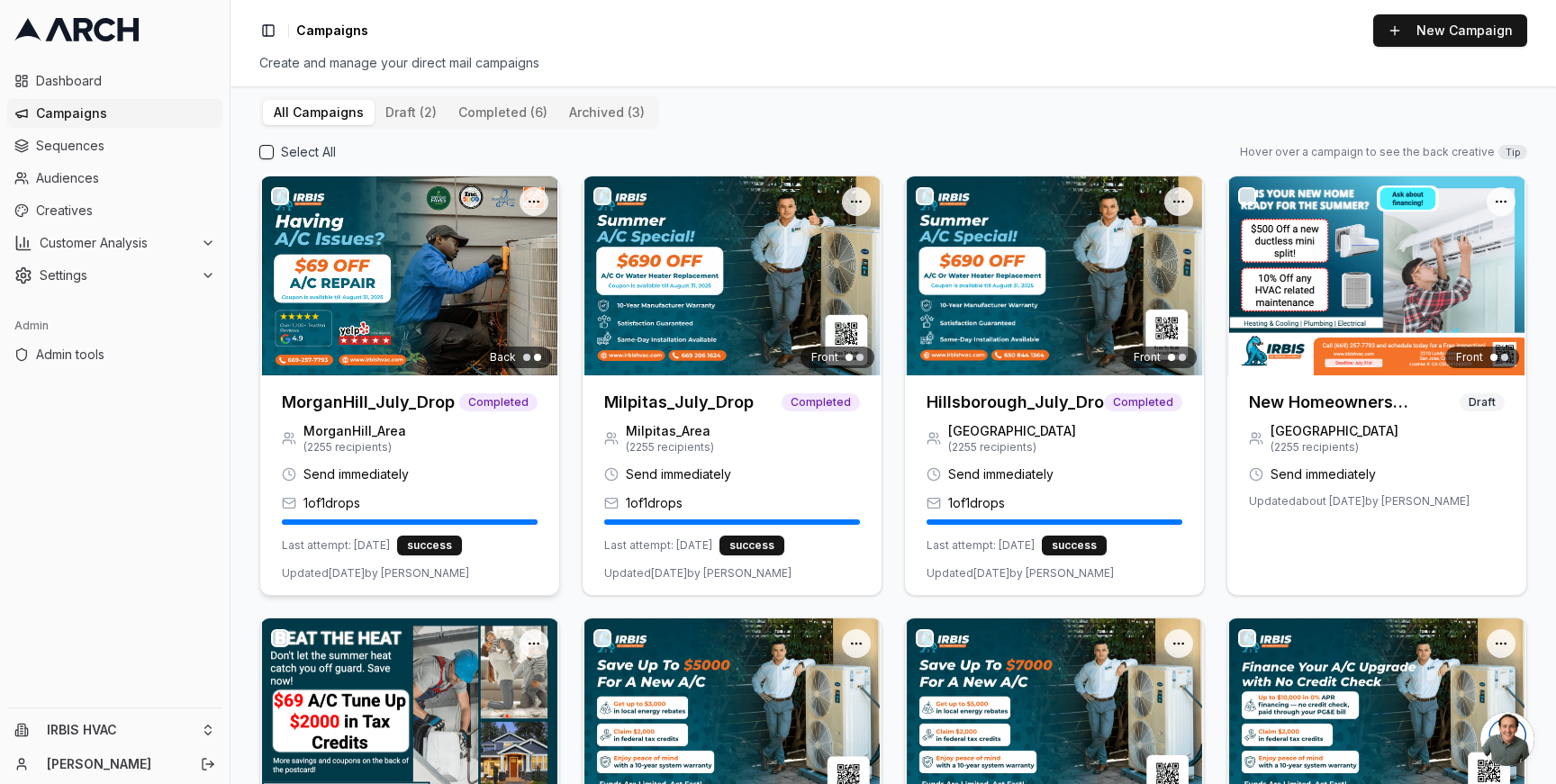
click at [459, 262] on img at bounding box center [409, 276] width 299 height 199
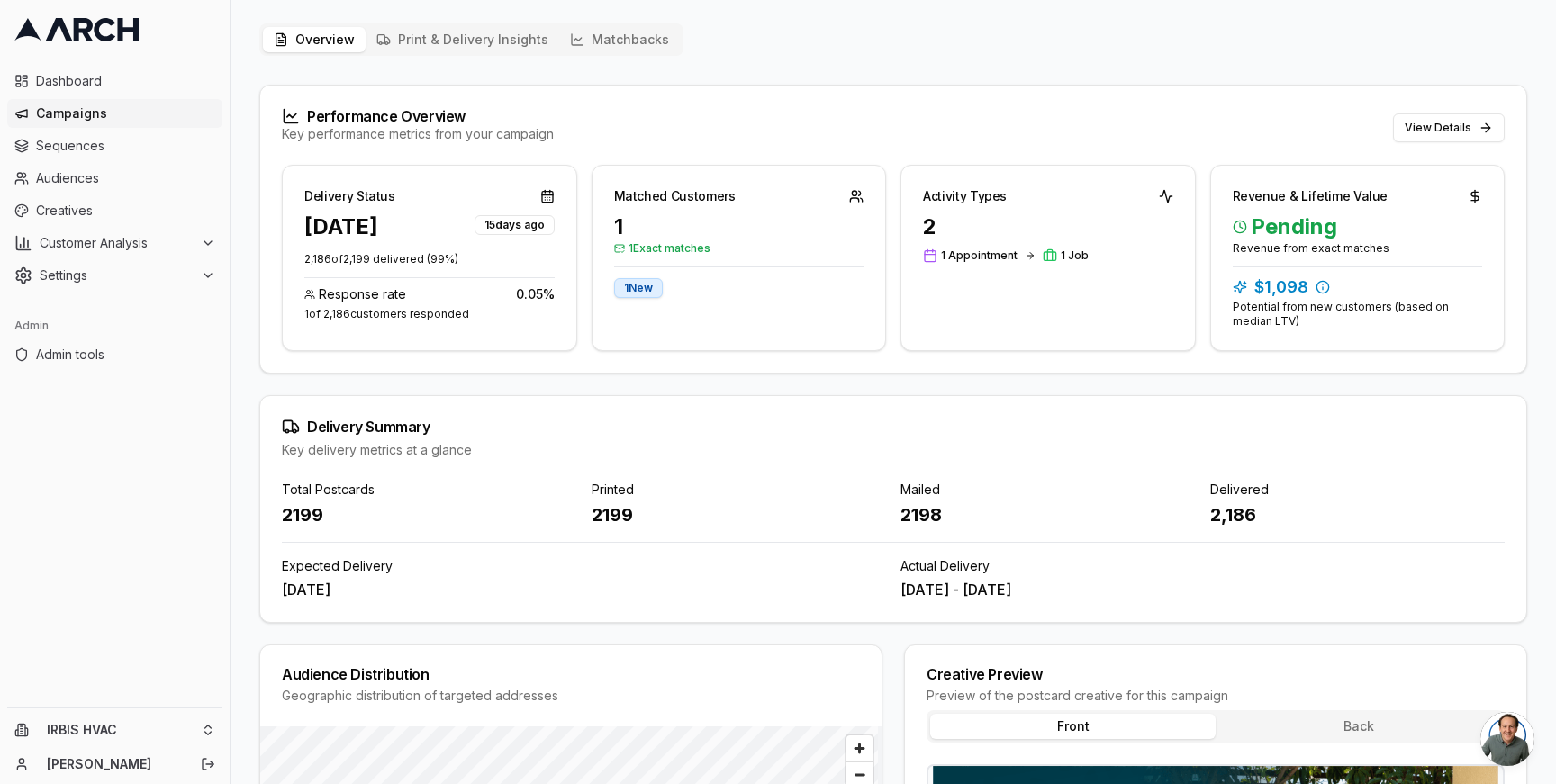
click at [572, 41] on button "Matchbacks" at bounding box center [620, 40] width 121 height 26
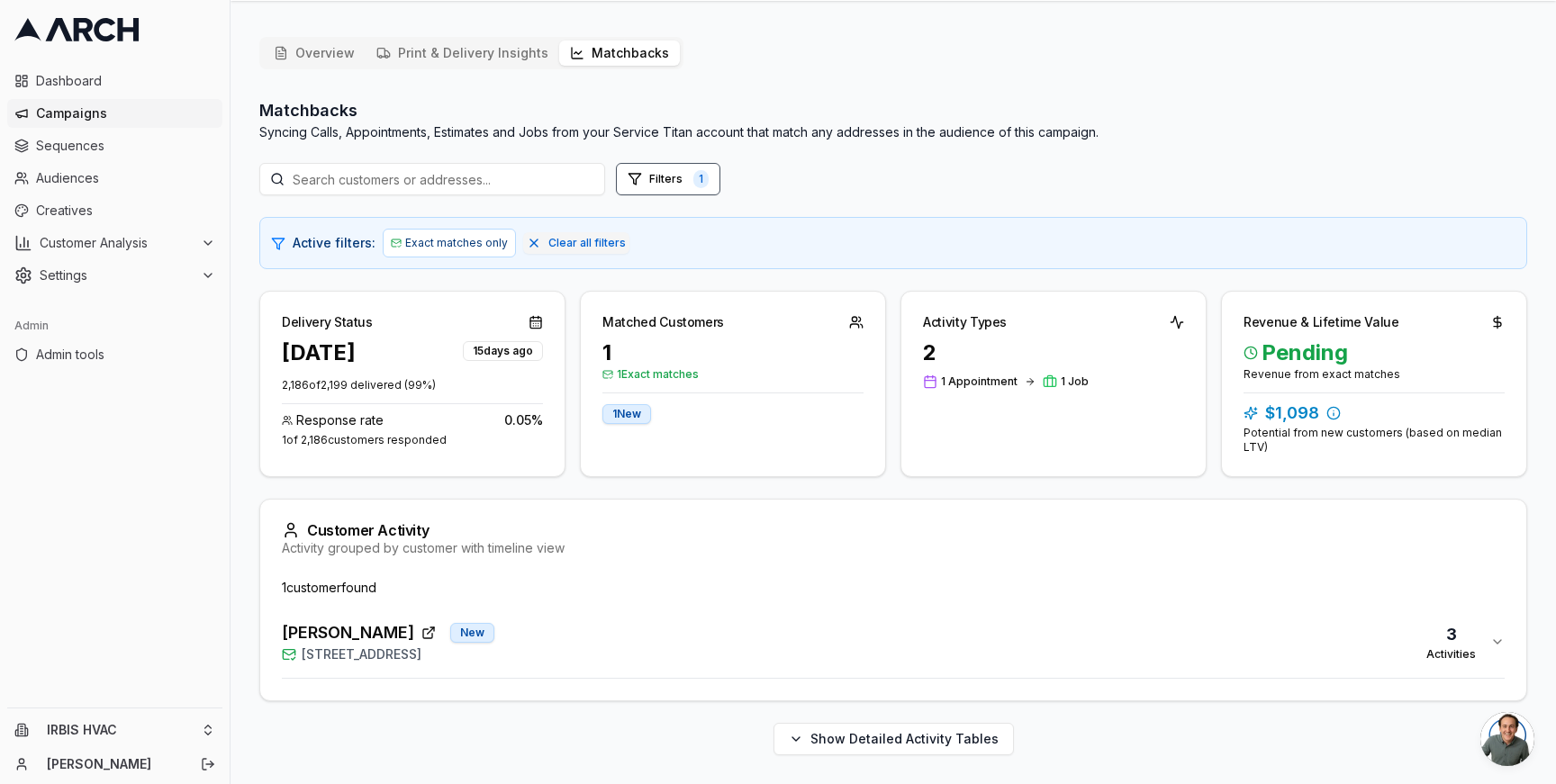
drag, startPoint x: 598, startPoint y: 655, endPoint x: 302, endPoint y: 647, distance: 296.1
click at [302, 647] on div "[PERSON_NAME] New [STREET_ADDRESS] 3 Activities" at bounding box center [885, 642] width 1208 height 43
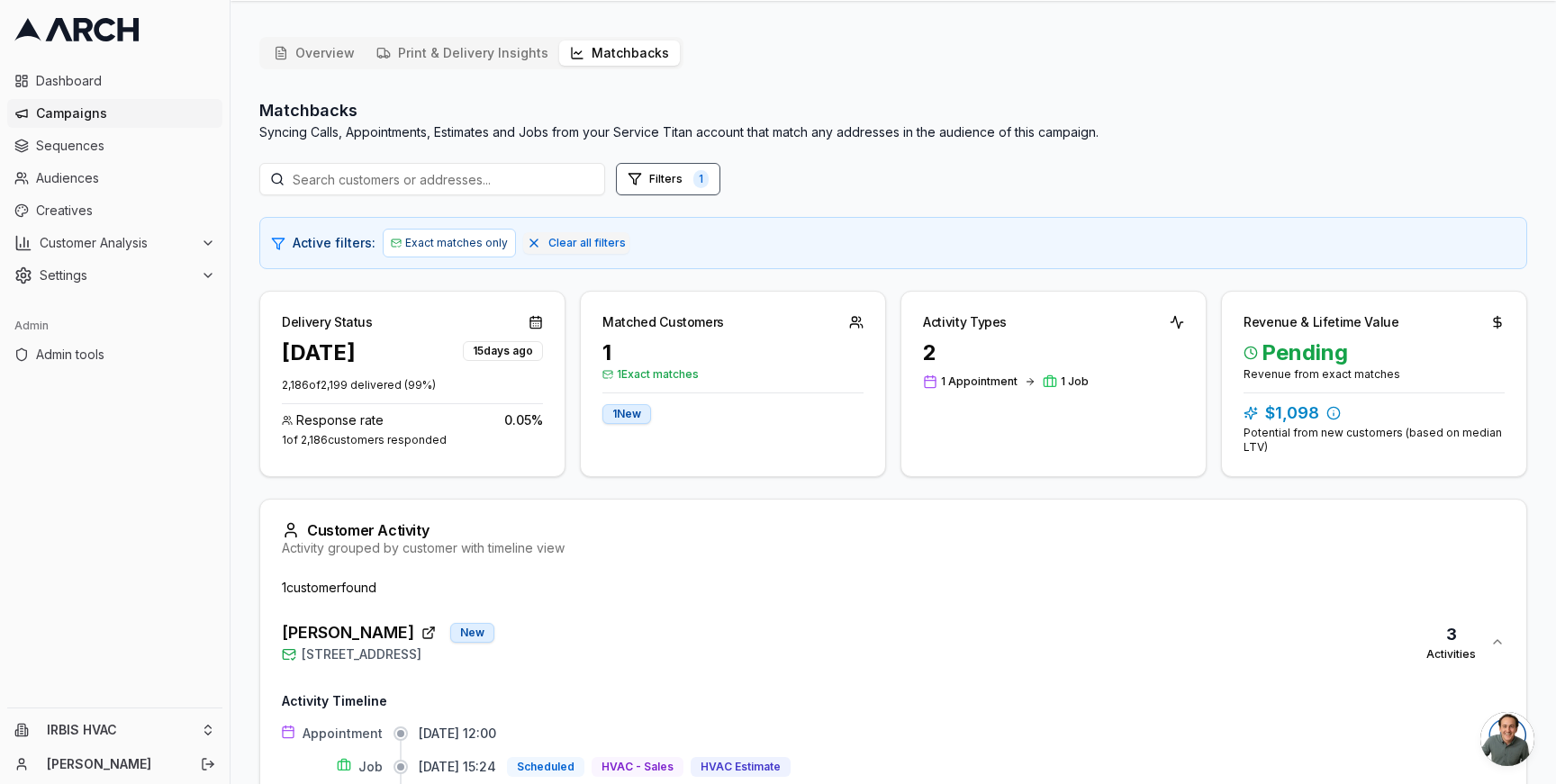
drag, startPoint x: 301, startPoint y: 654, endPoint x: 739, endPoint y: 545, distance: 451.4
click at [737, 547] on div "Customer Activity Activity grouped by customer with timeline view 1 customer fo…" at bounding box center [893, 689] width 1268 height 381
click at [197, 724] on html "Dashboard Campaigns Sequences Audiences Creatives Customer Analysis Settings Ad…" at bounding box center [778, 392] width 1556 height 784
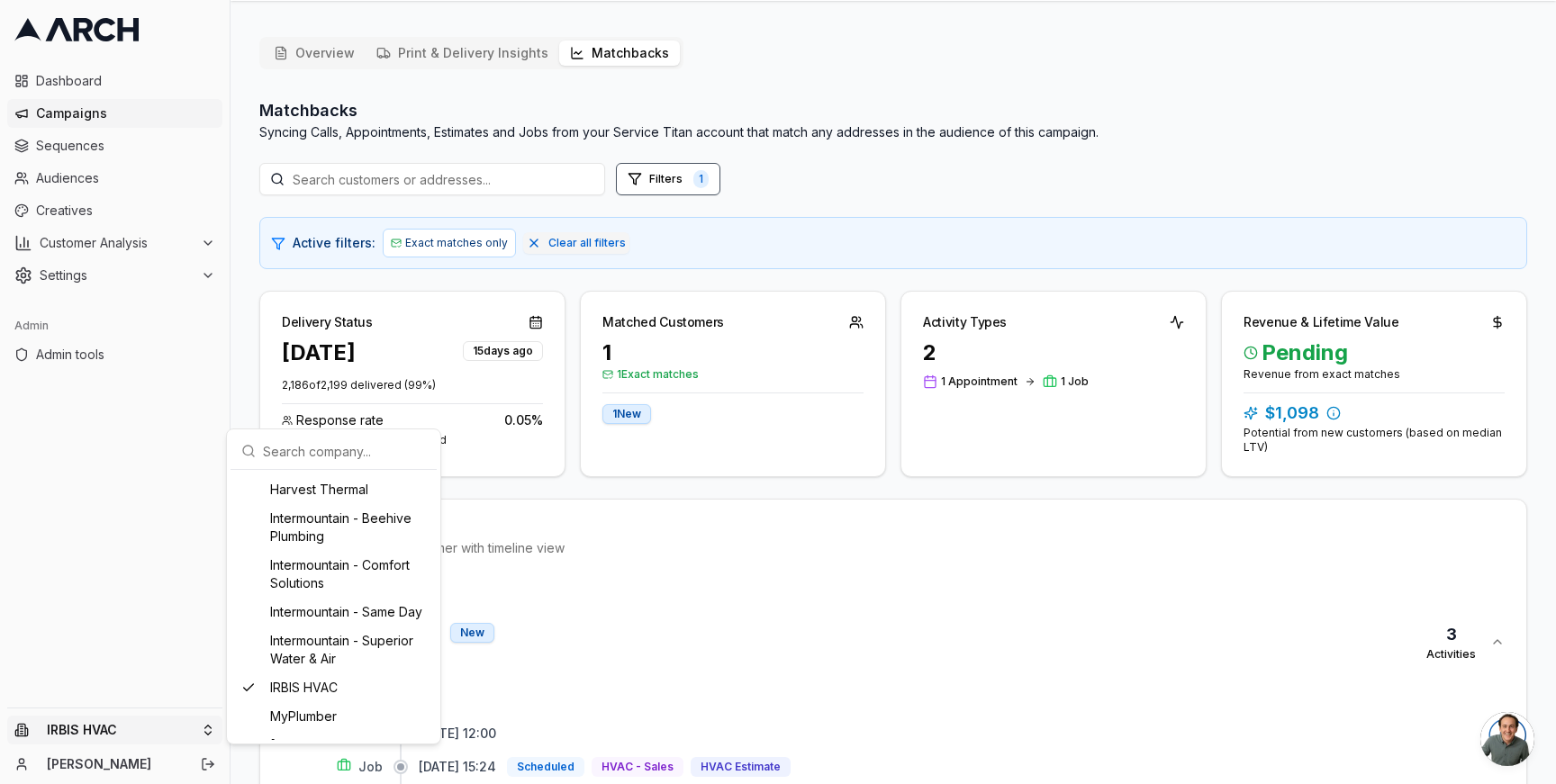
scroll to position [780, 0]
click at [286, 447] on input "text" at bounding box center [344, 451] width 162 height 36
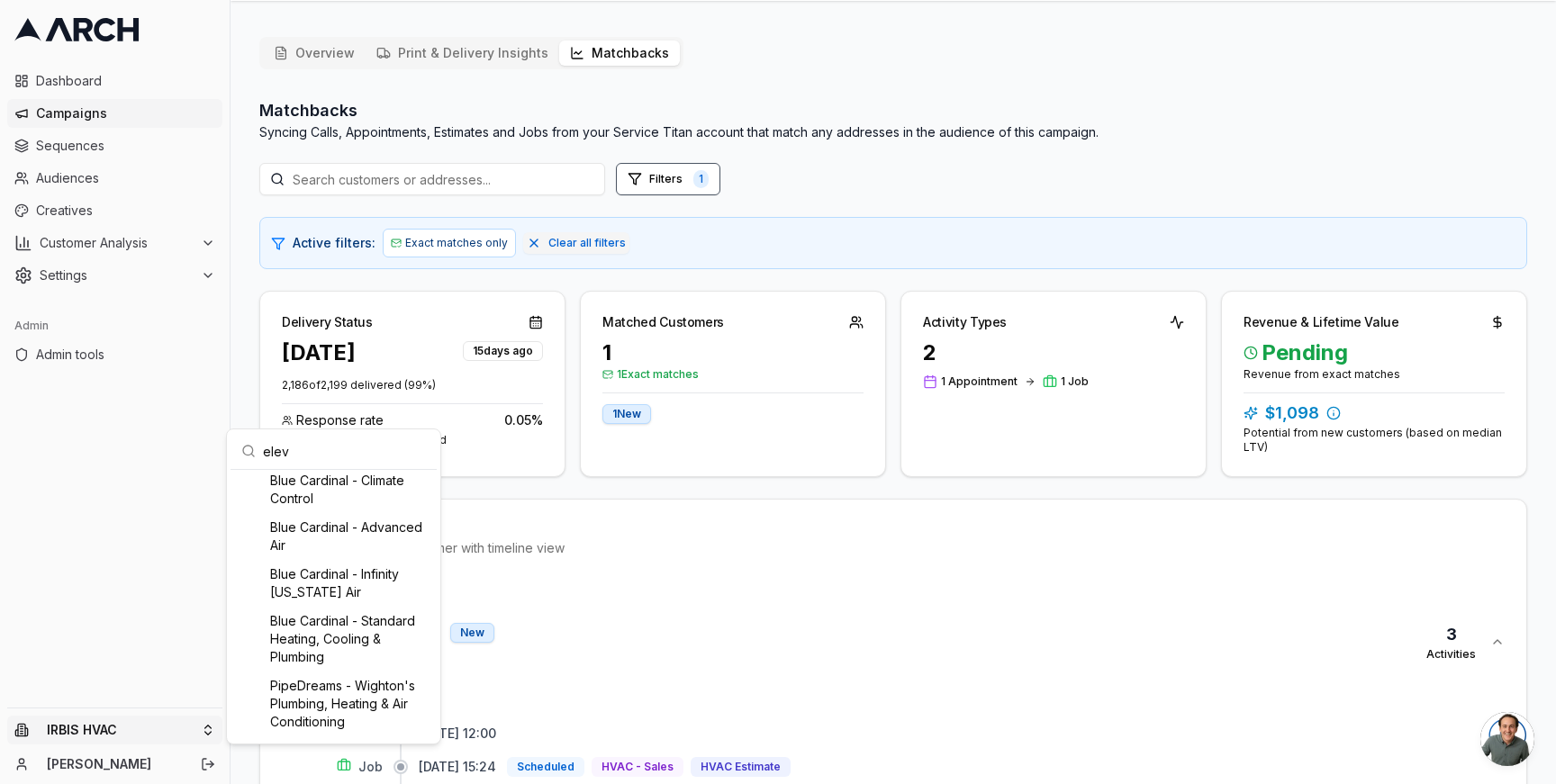
scroll to position [0, 0]
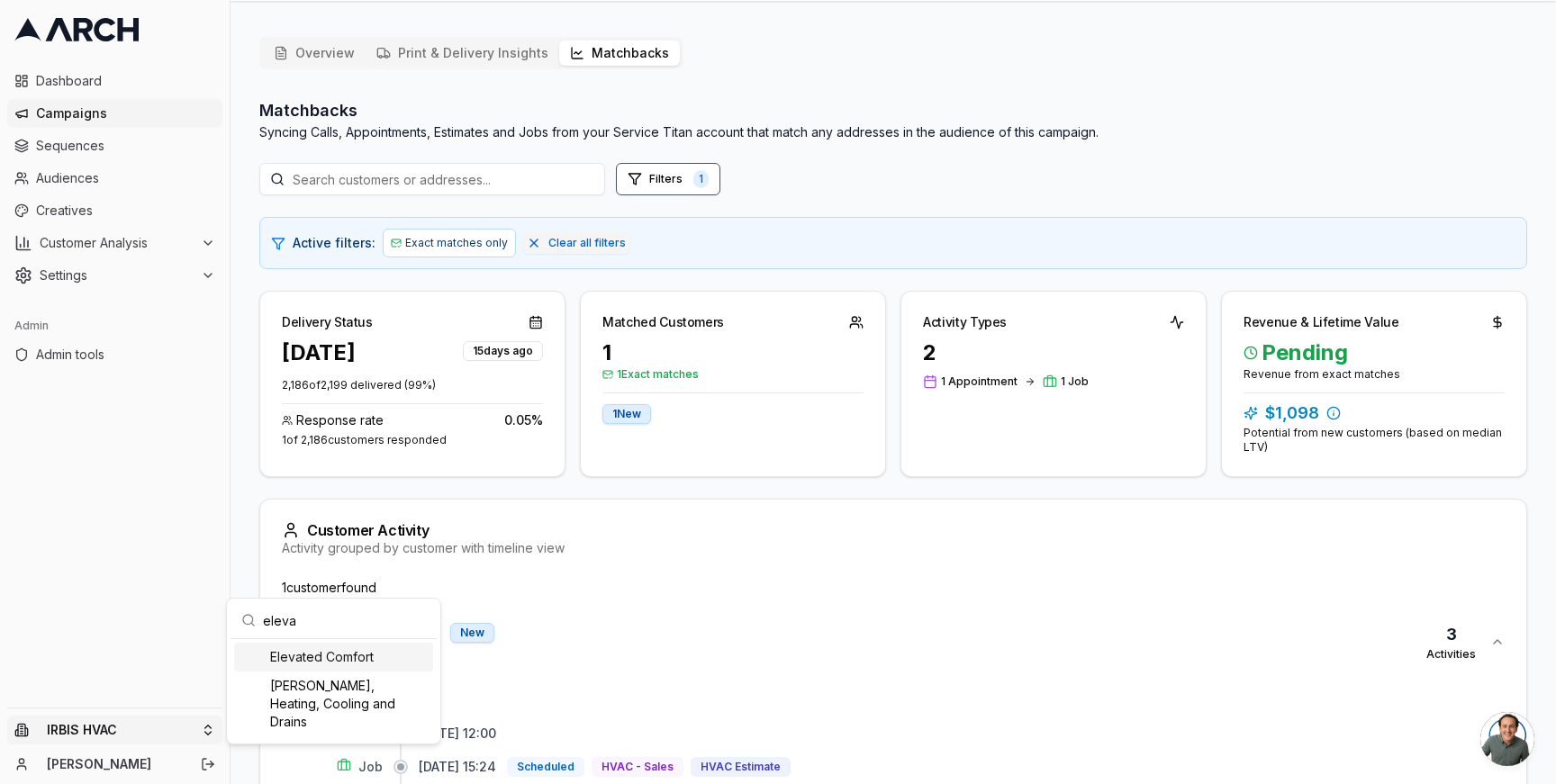
type input "eleva"
click at [313, 661] on div "Elevated Comfort" at bounding box center [333, 656] width 199 height 28
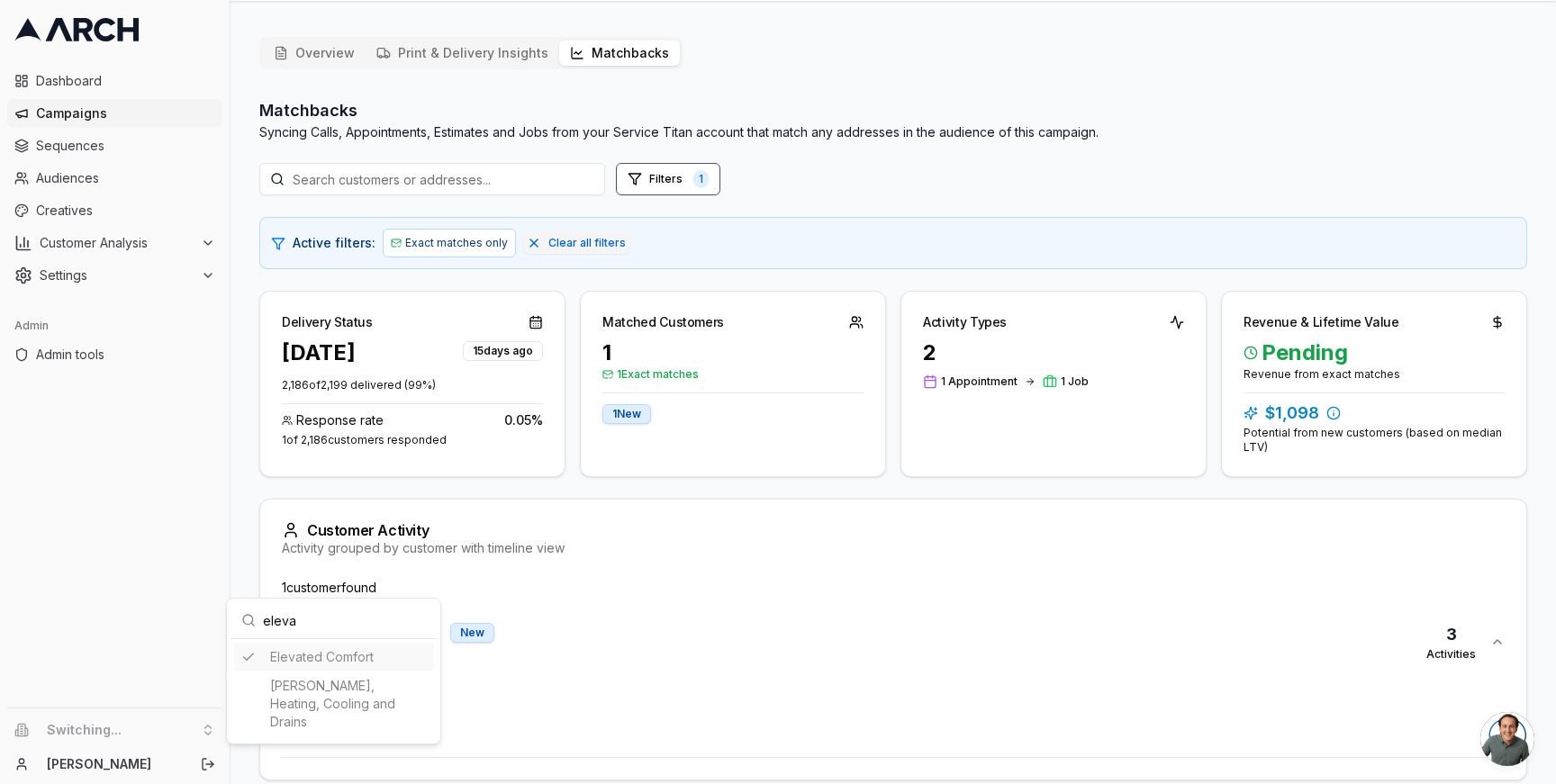
click at [241, 489] on html "Dashboard Campaigns Sequences Audiences Creatives Customer Analysis Settings Ad…" at bounding box center [778, 392] width 1556 height 784
